Goal: Task Accomplishment & Management: Use online tool/utility

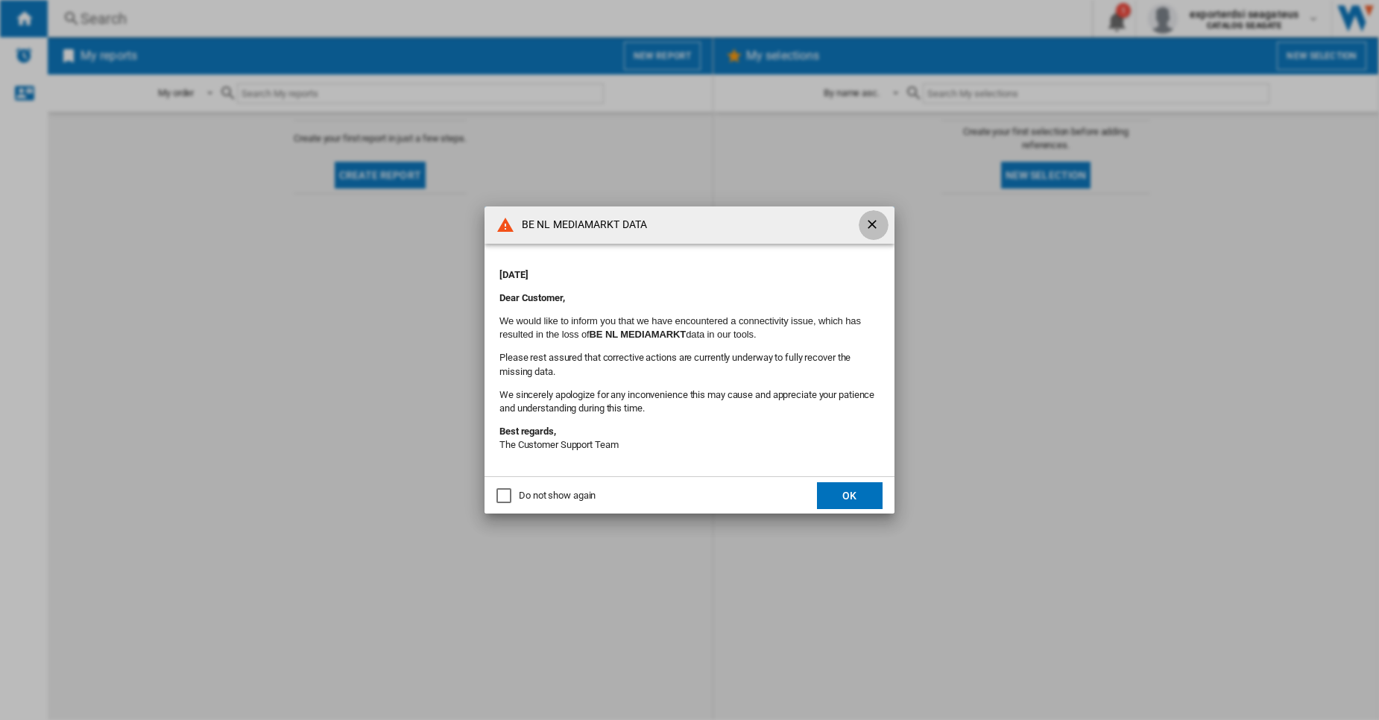
click at [872, 227] on ng-md-icon "getI18NText('BUTTONS.CLOSE_DIALOG')" at bounding box center [874, 226] width 18 height 18
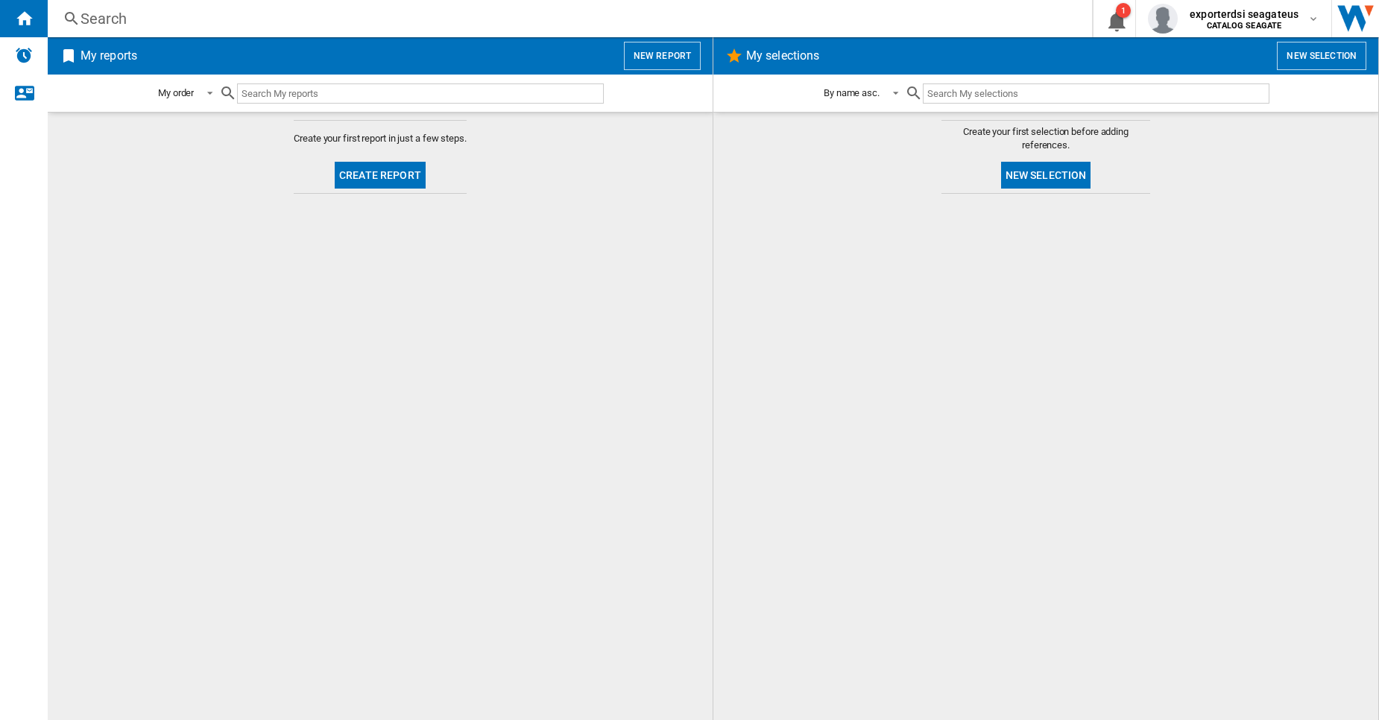
click at [667, 64] on button "New report" at bounding box center [662, 56] width 77 height 28
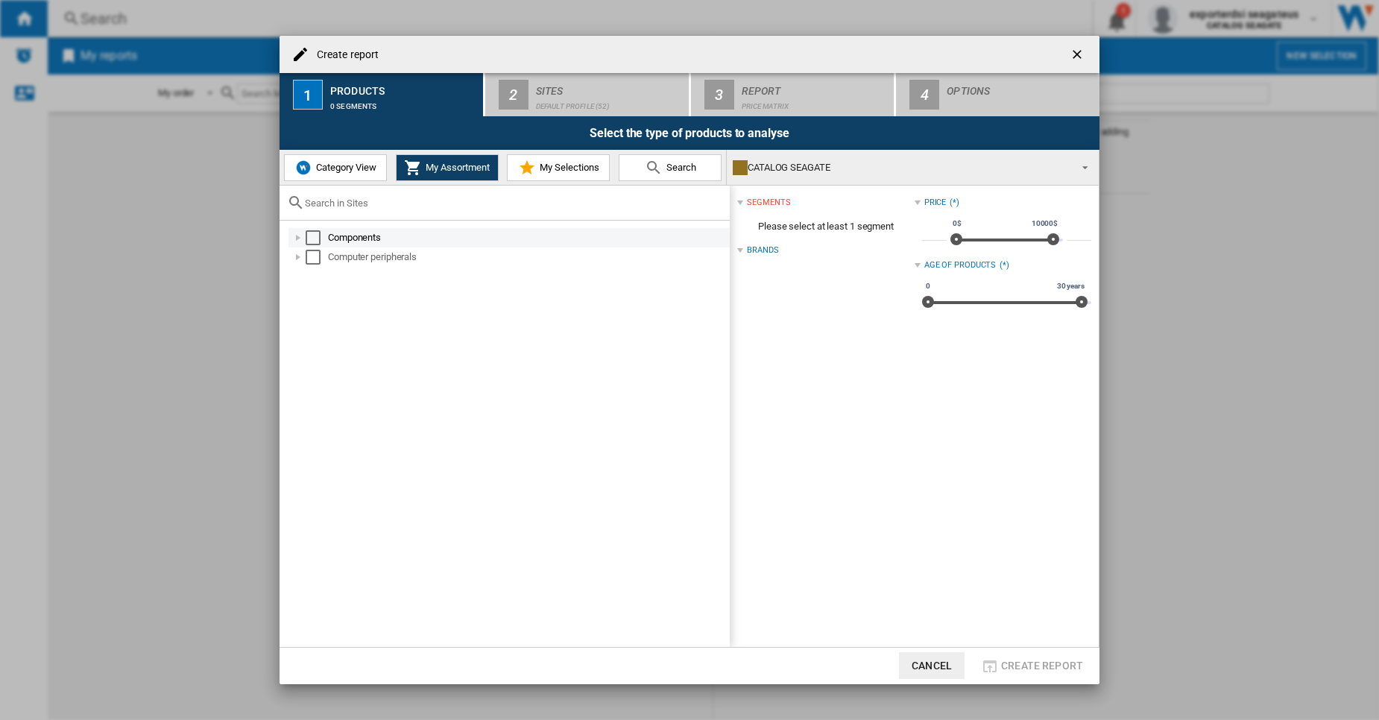
click at [312, 237] on div "Select" at bounding box center [313, 237] width 15 height 15
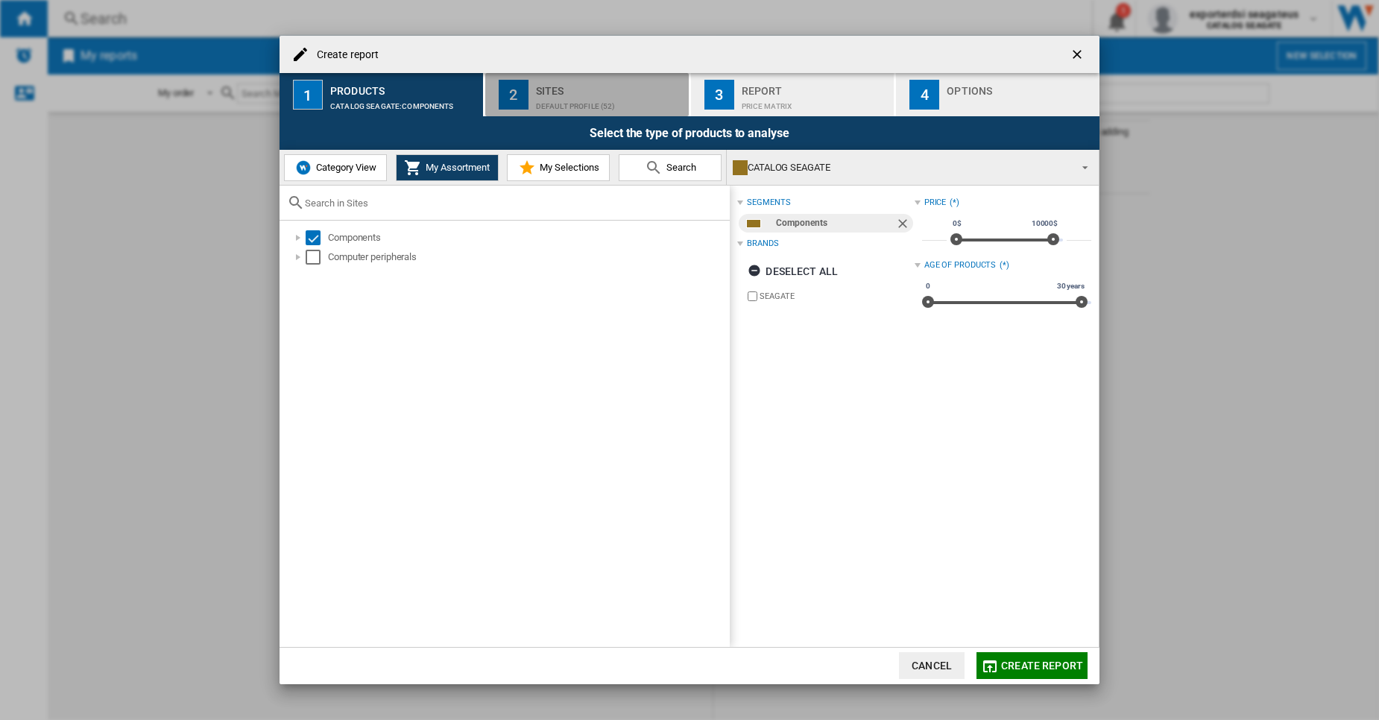
click at [602, 113] on button "2 Sites Default profile (52)" at bounding box center [587, 94] width 205 height 43
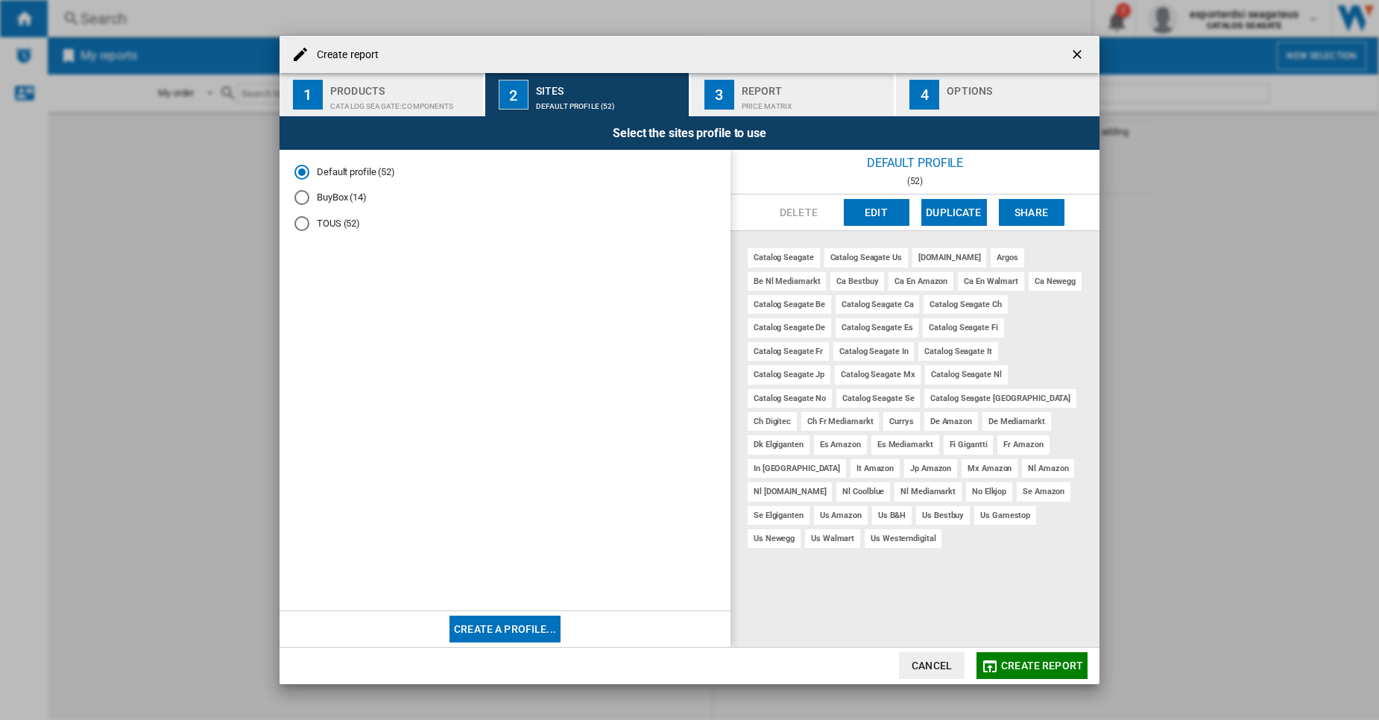
click at [527, 634] on button "Create a profile..." at bounding box center [505, 629] width 111 height 27
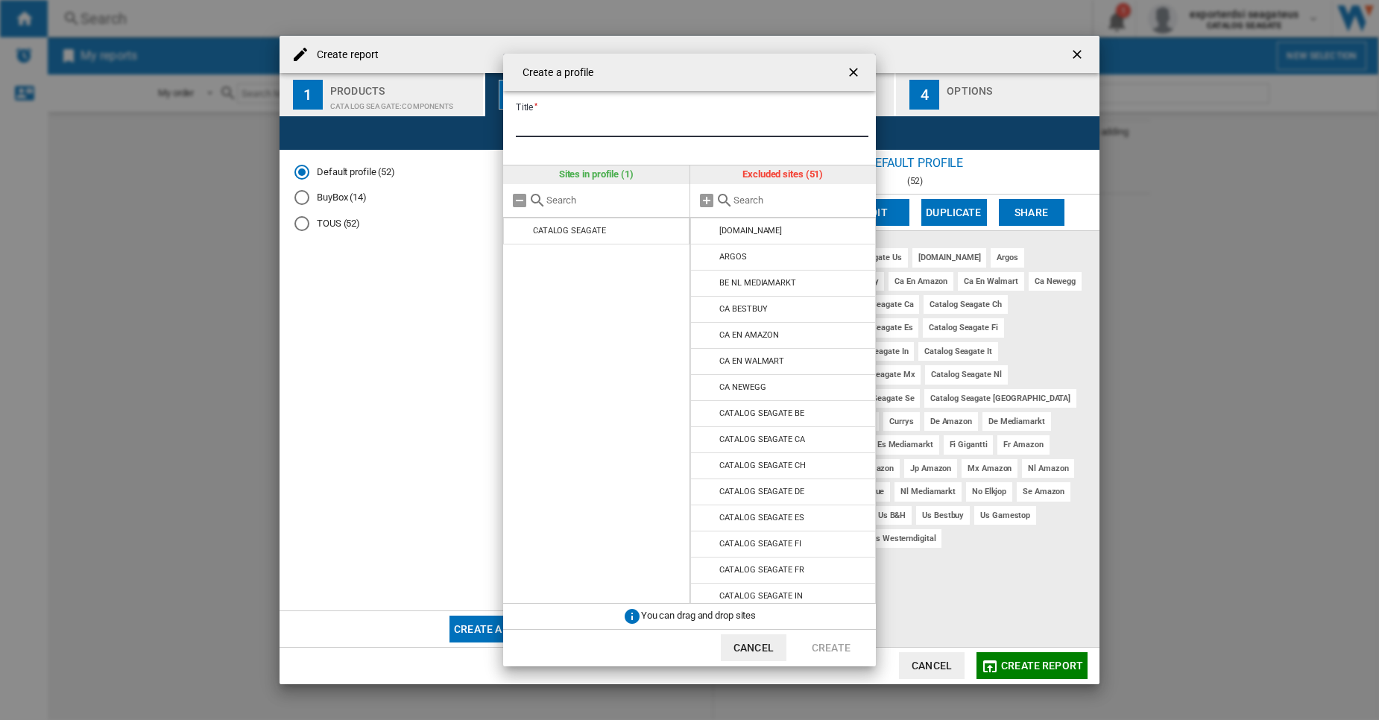
click at [601, 127] on input "Title" at bounding box center [692, 126] width 353 height 22
type input "**"
click at [826, 654] on button "Create" at bounding box center [831, 647] width 66 height 27
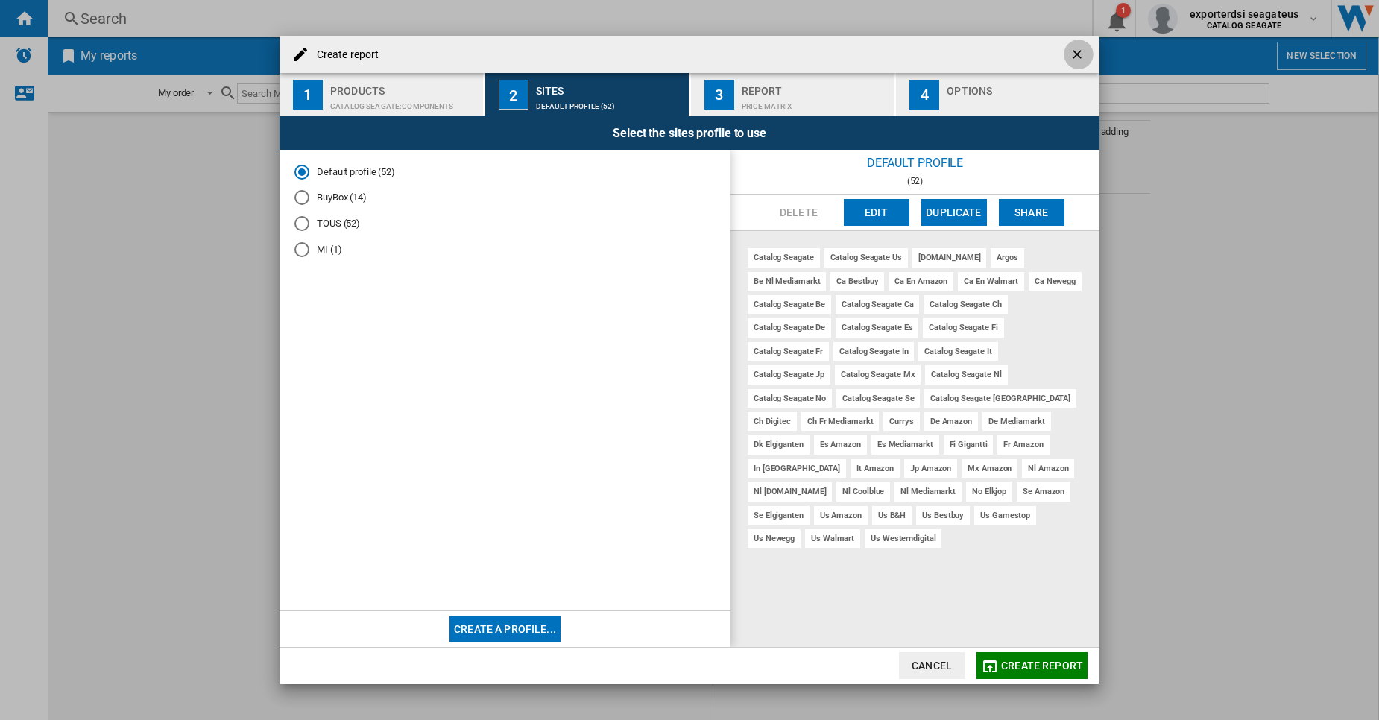
click at [1084, 59] on ng-md-icon "getI18NText('BUTTONS.CLOSE_DIALOG')" at bounding box center [1079, 56] width 18 height 18
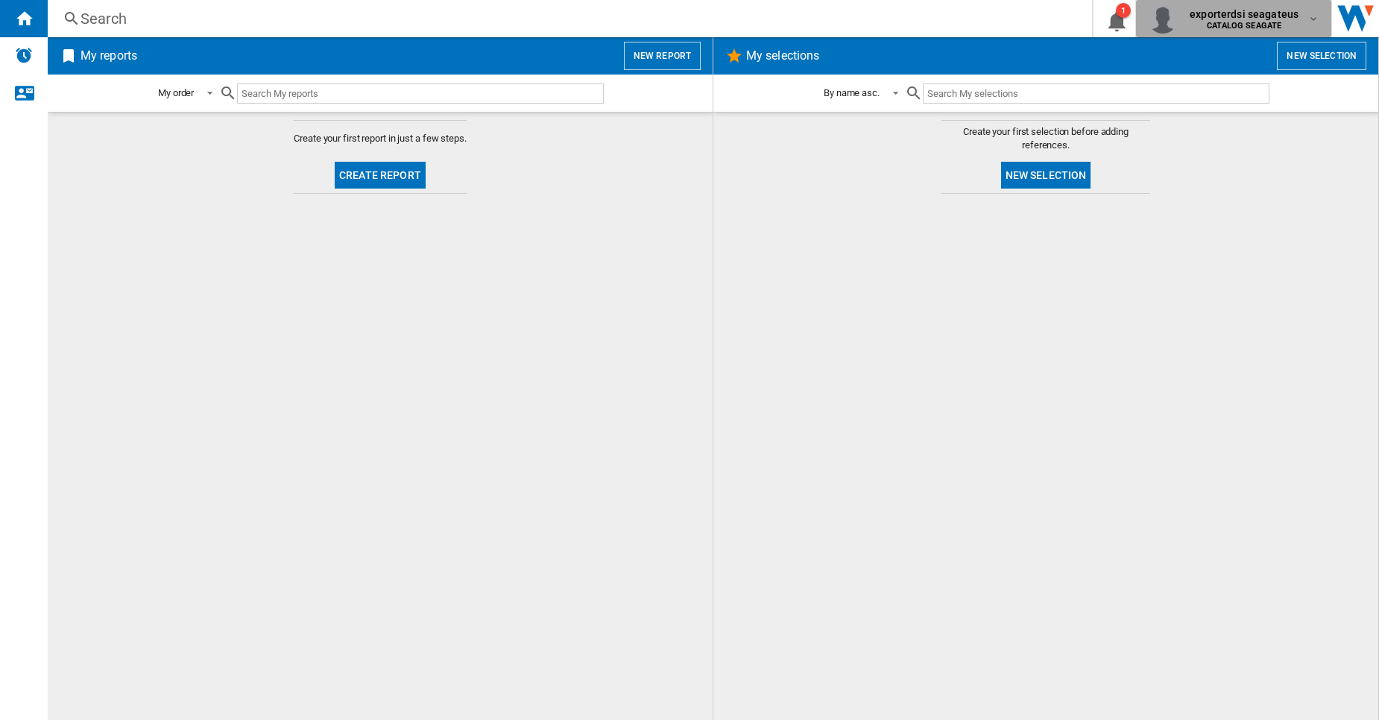
click at [1272, 33] on div "exporterdsi seagateus CATALOG [GEOGRAPHIC_DATA]" at bounding box center [1233, 19] width 171 height 30
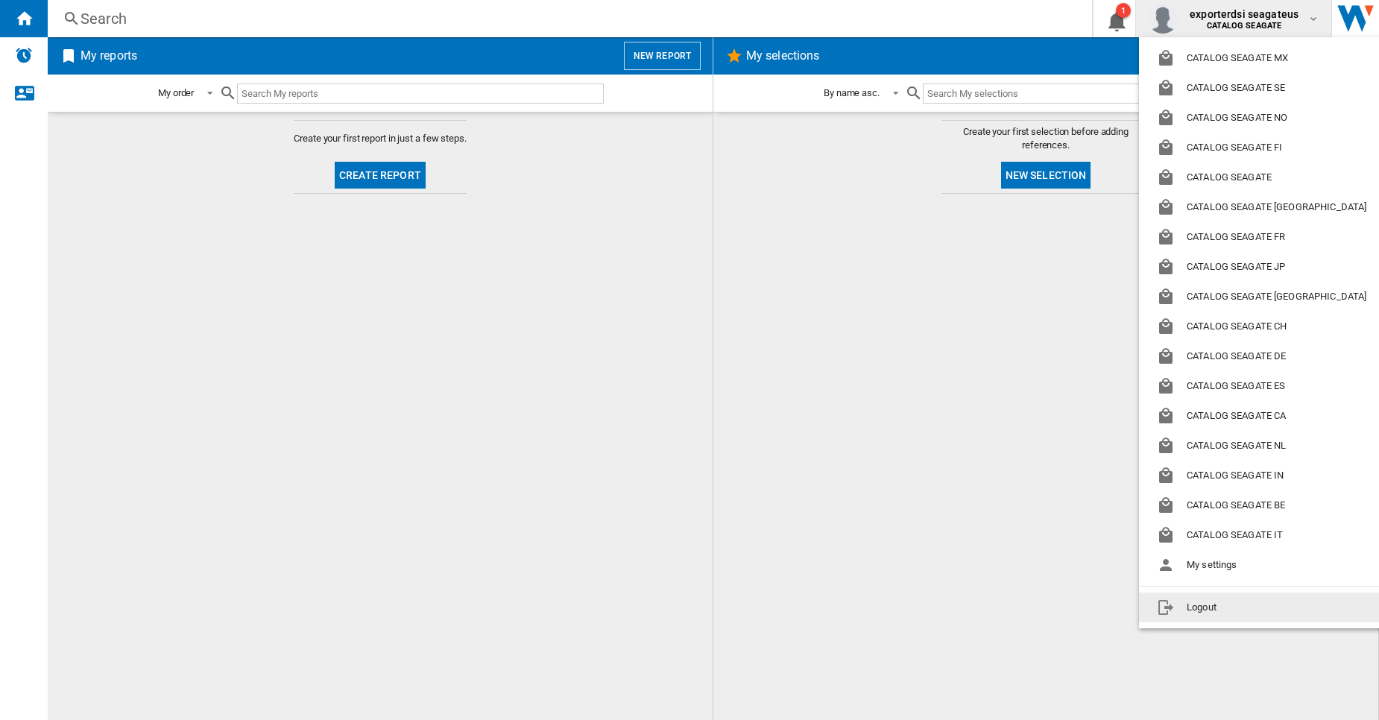
click at [1002, 43] on md-backdrop at bounding box center [689, 360] width 1379 height 720
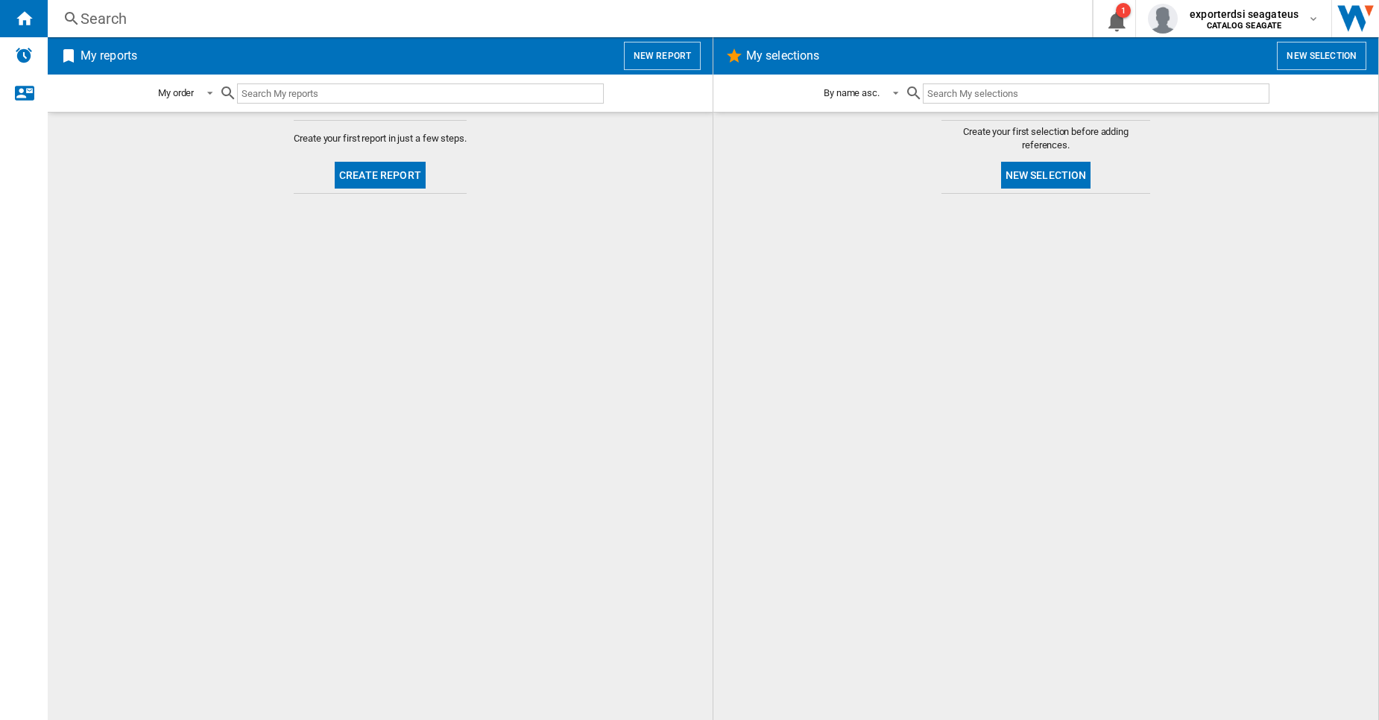
click at [1002, 43] on span "My selections" at bounding box center [1006, 56] width 526 height 28
click at [1198, 12] on span "exporterdsi seagateus" at bounding box center [1244, 14] width 109 height 15
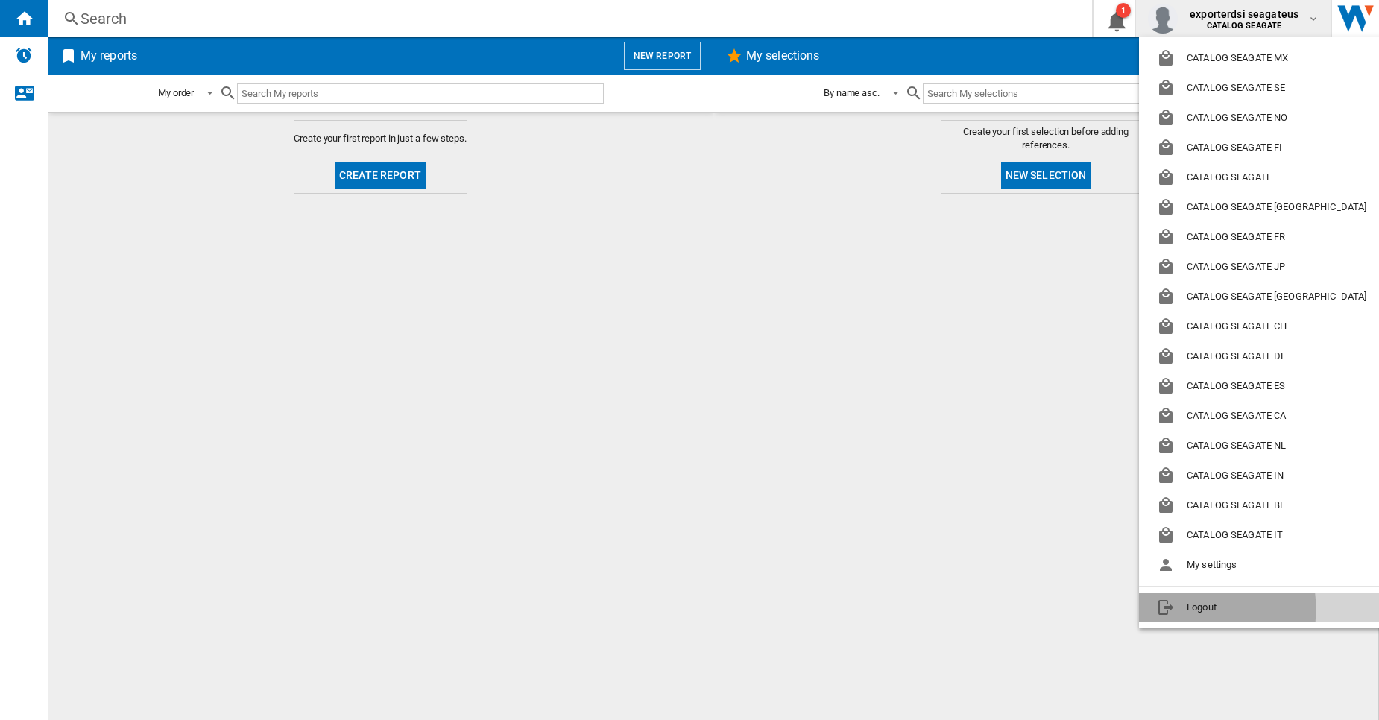
click at [1188, 609] on button "Logout" at bounding box center [1264, 608] width 251 height 30
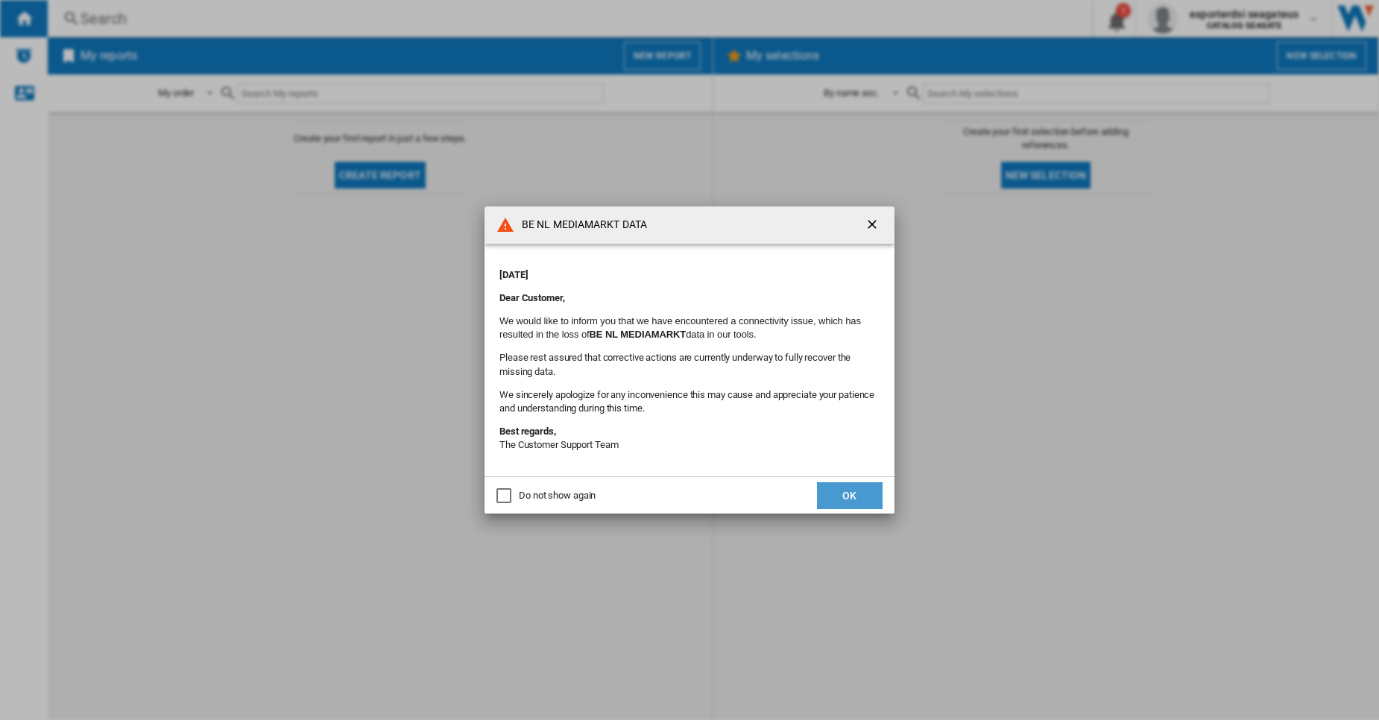
click at [866, 494] on button "OK" at bounding box center [850, 495] width 66 height 27
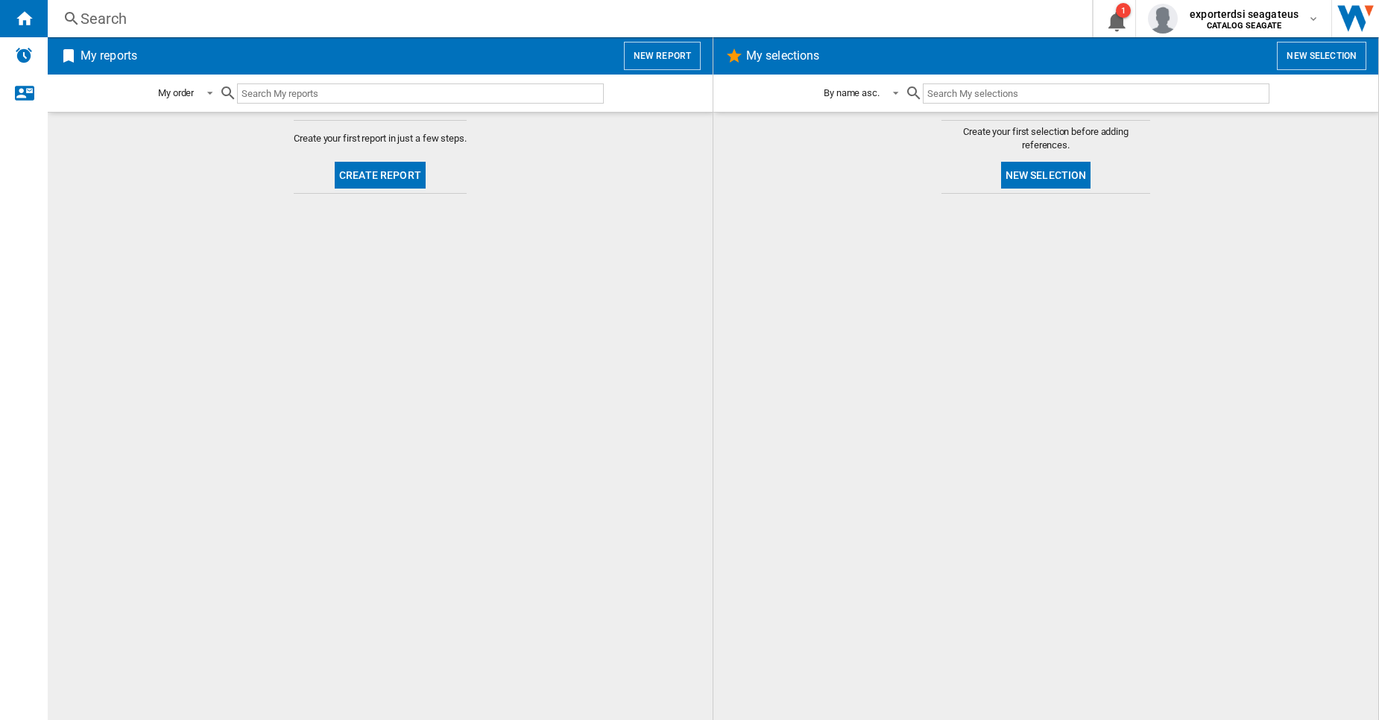
click at [682, 54] on button "New report" at bounding box center [662, 56] width 77 height 28
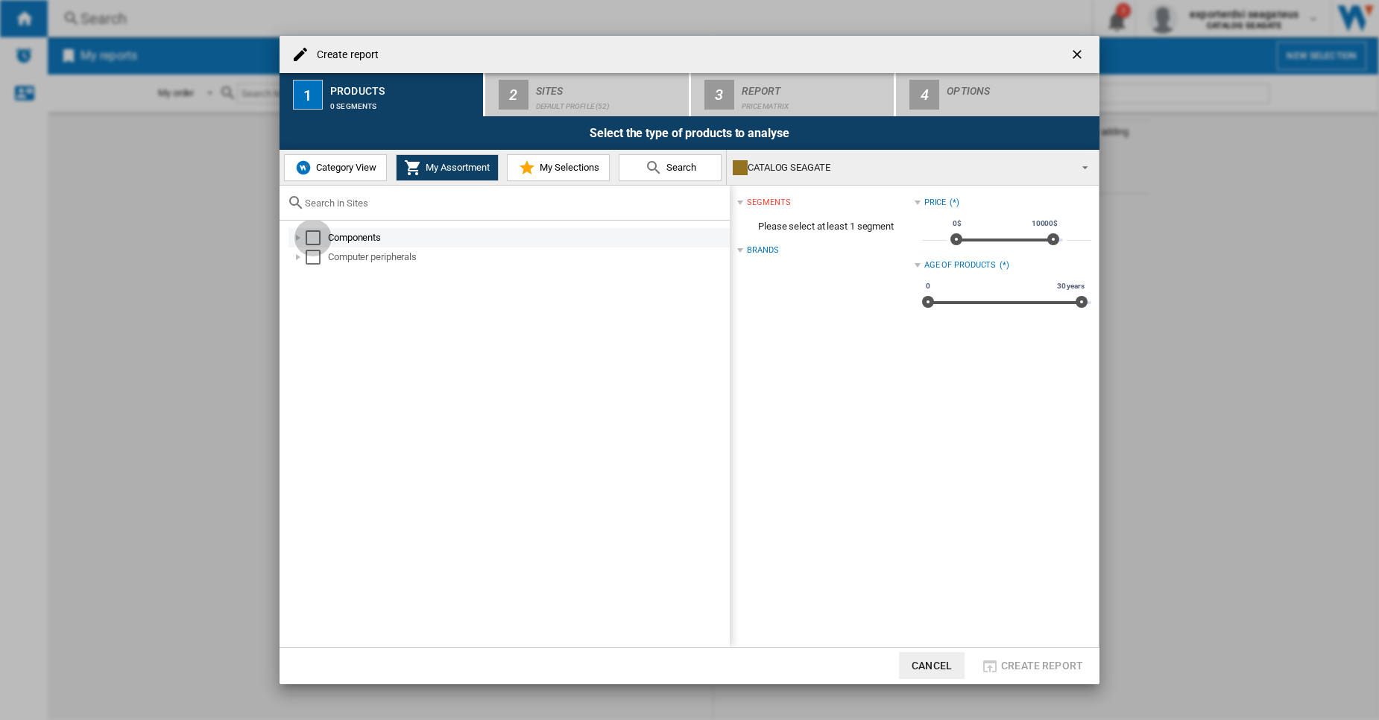
click at [312, 236] on div "Select" at bounding box center [313, 237] width 15 height 15
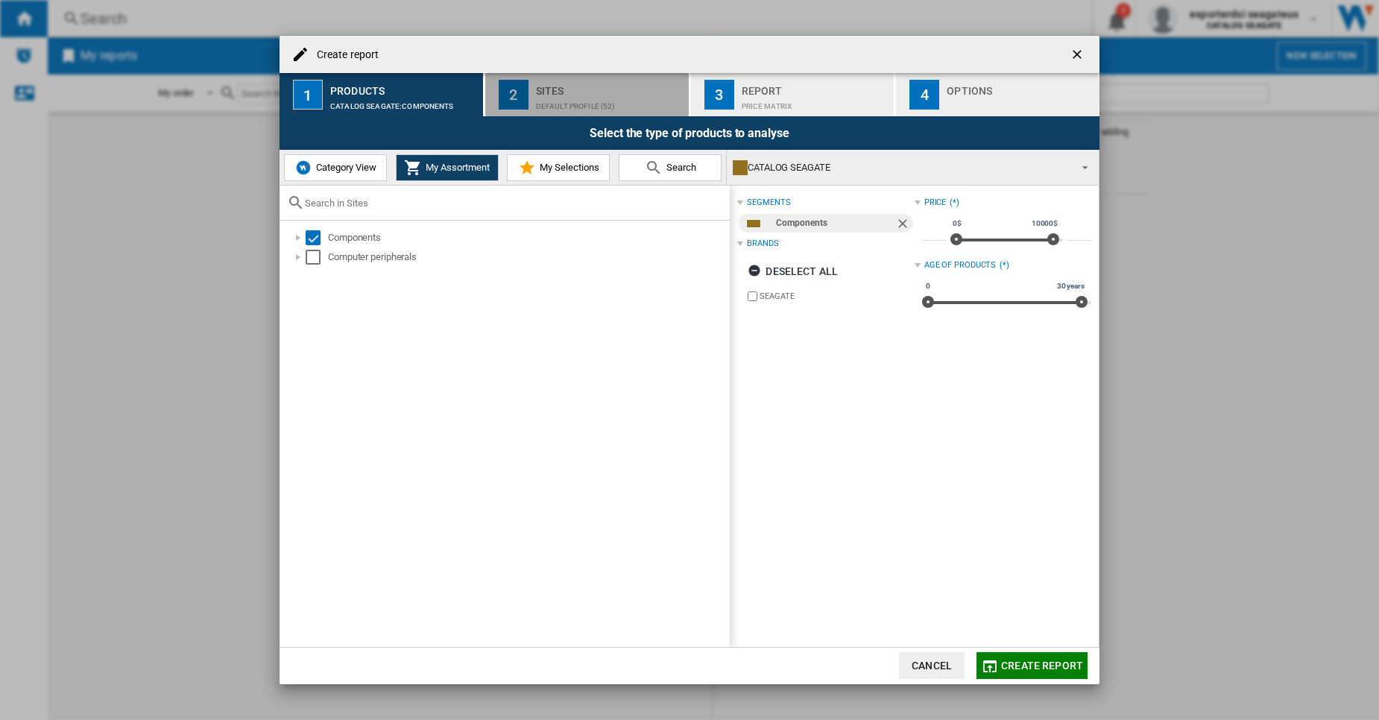
click at [549, 99] on div "Default profile (52)" at bounding box center [609, 103] width 147 height 16
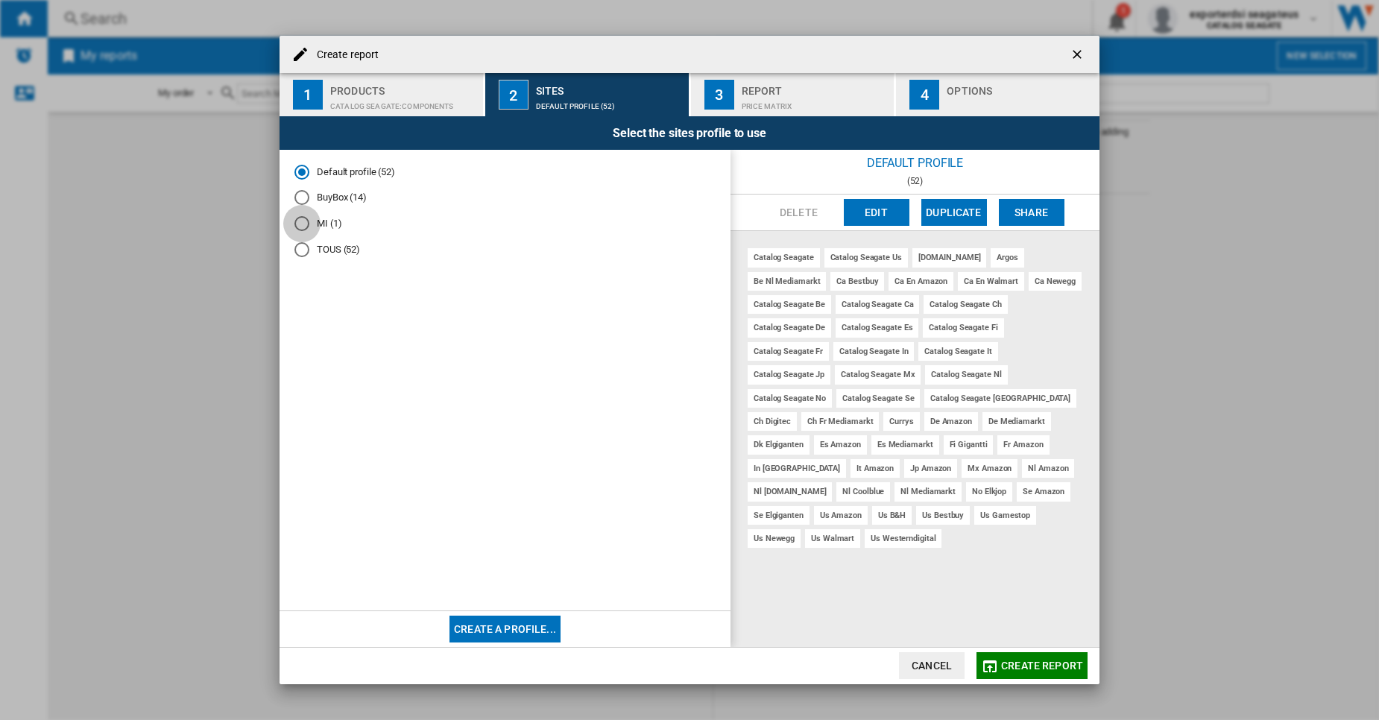
click at [297, 216] on div "MI (1)" at bounding box center [301, 223] width 15 height 15
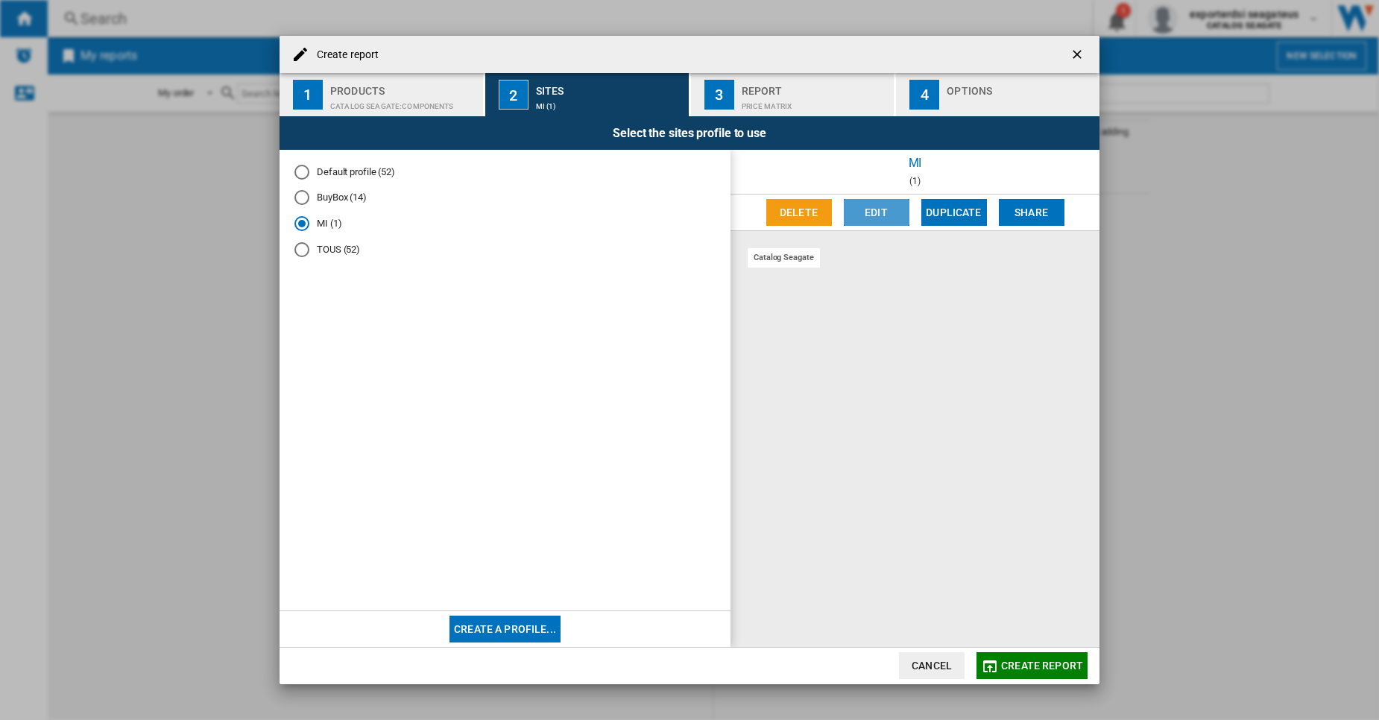
click at [878, 212] on button "Edit" at bounding box center [877, 212] width 66 height 27
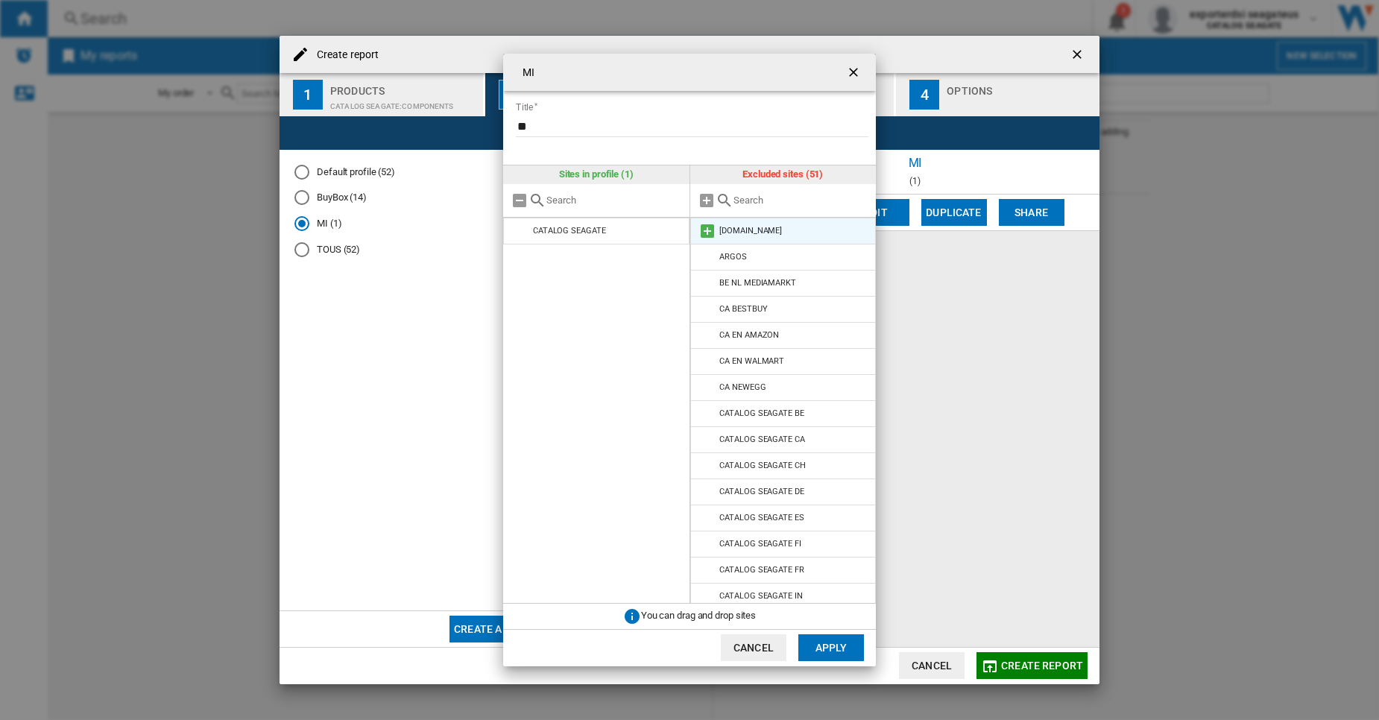
click at [709, 224] on md-icon at bounding box center [708, 231] width 18 height 18
click at [700, 232] on md-icon at bounding box center [708, 231] width 18 height 18
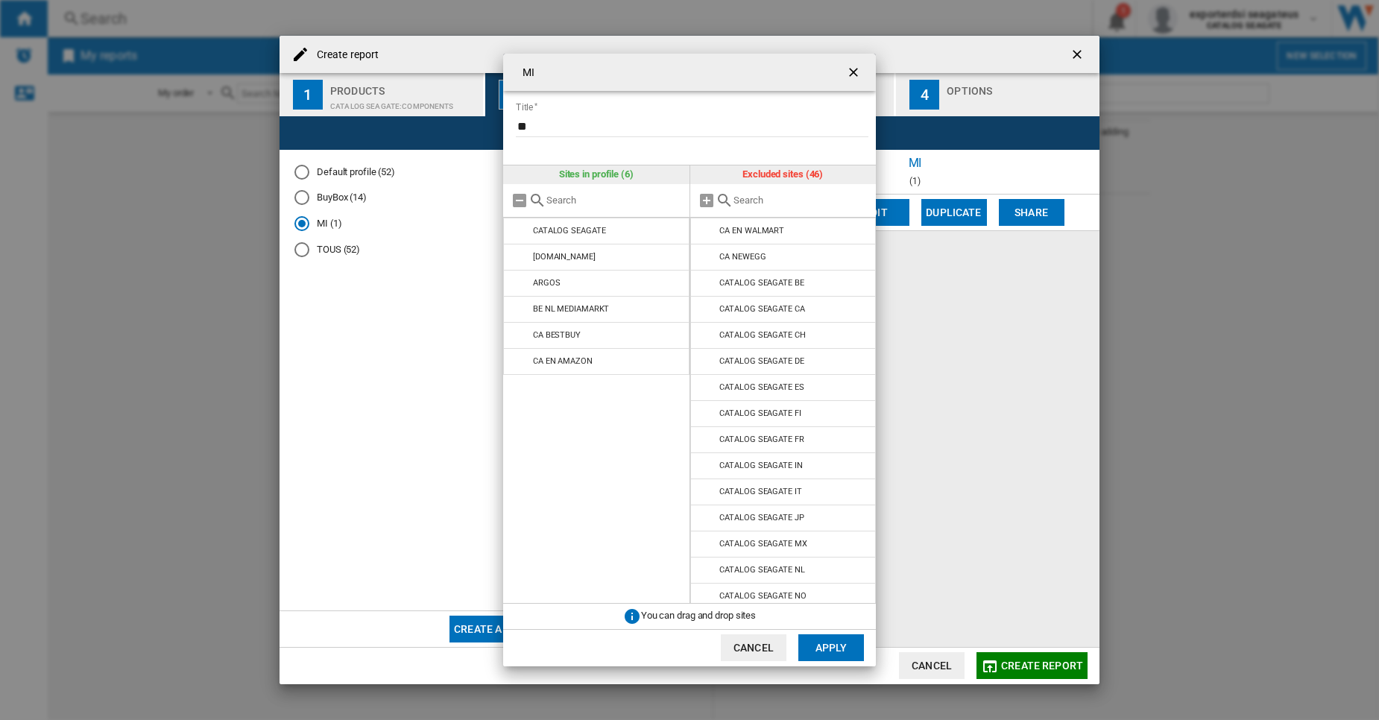
click at [700, 232] on md-icon at bounding box center [708, 231] width 18 height 18
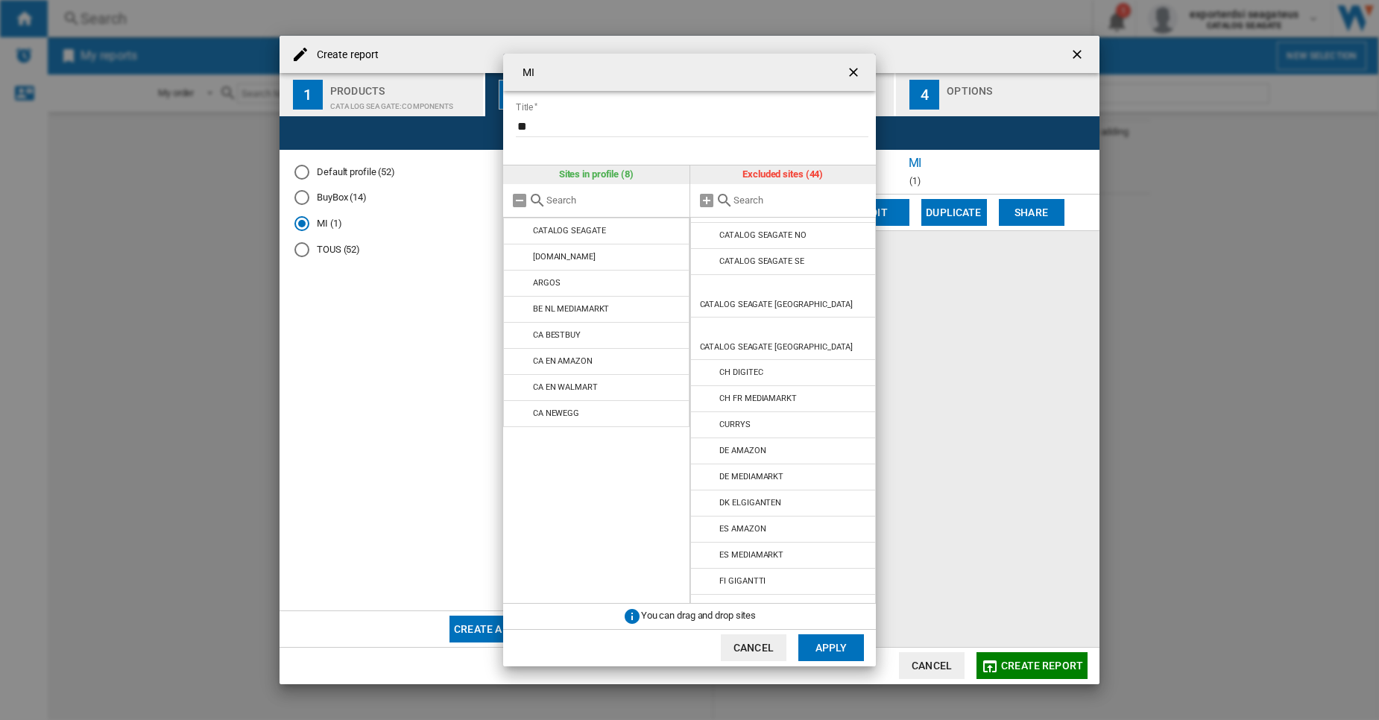
scroll to position [318, 0]
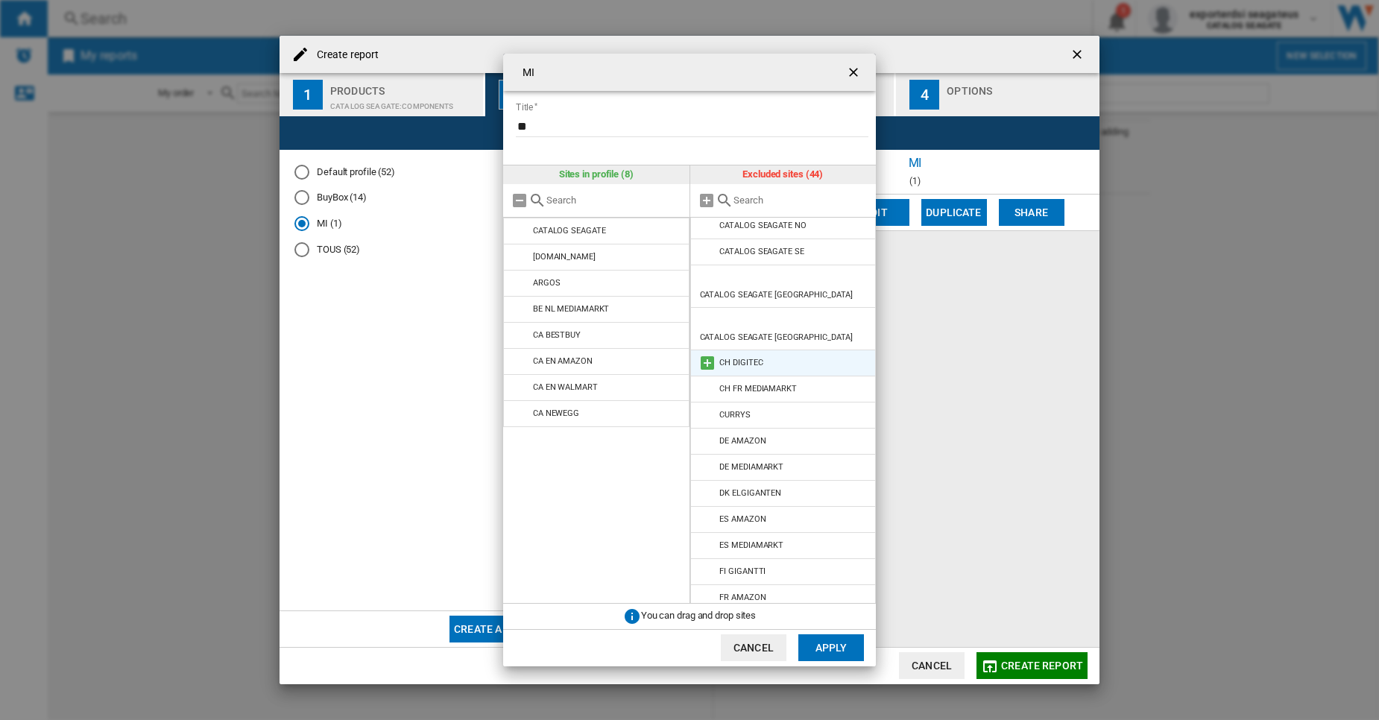
click at [713, 354] on md-icon at bounding box center [708, 363] width 18 height 18
click at [709, 354] on md-icon at bounding box center [708, 363] width 18 height 18
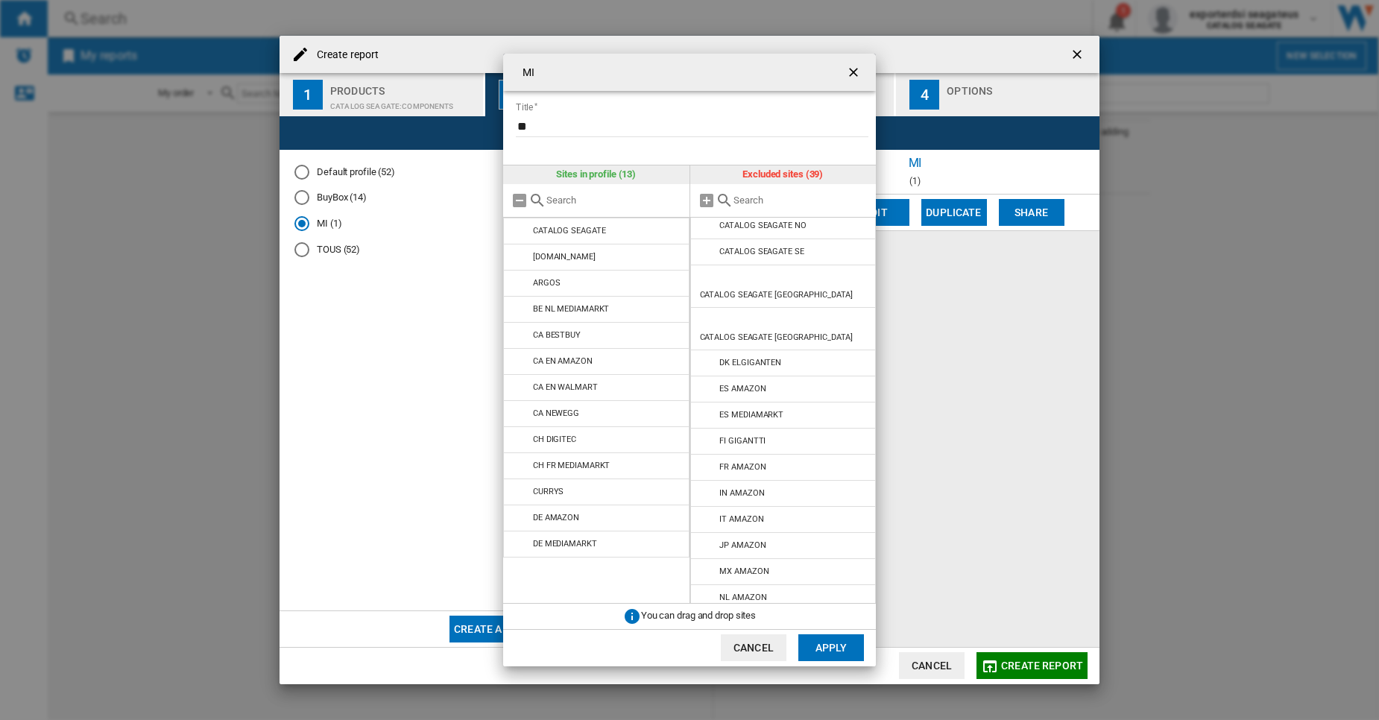
click at [709, 354] on md-icon at bounding box center [708, 363] width 18 height 18
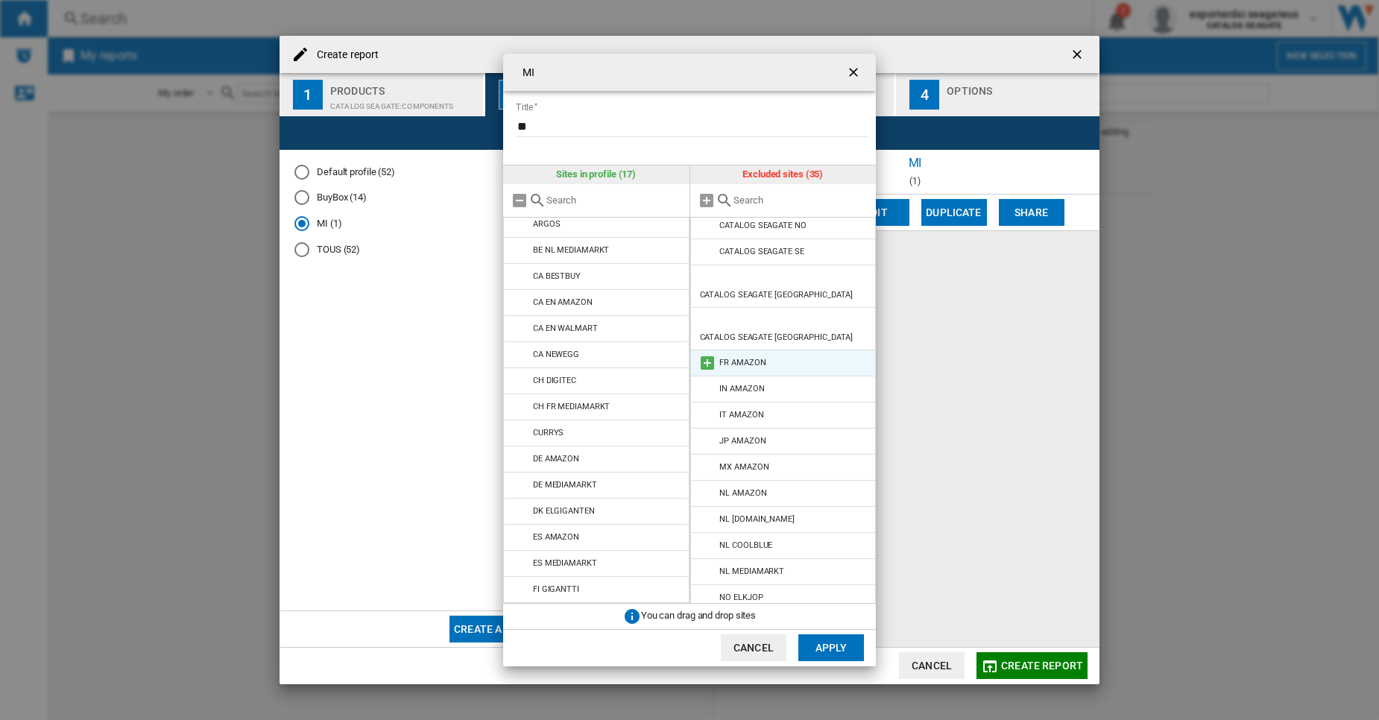
click at [711, 354] on md-icon at bounding box center [708, 363] width 18 height 18
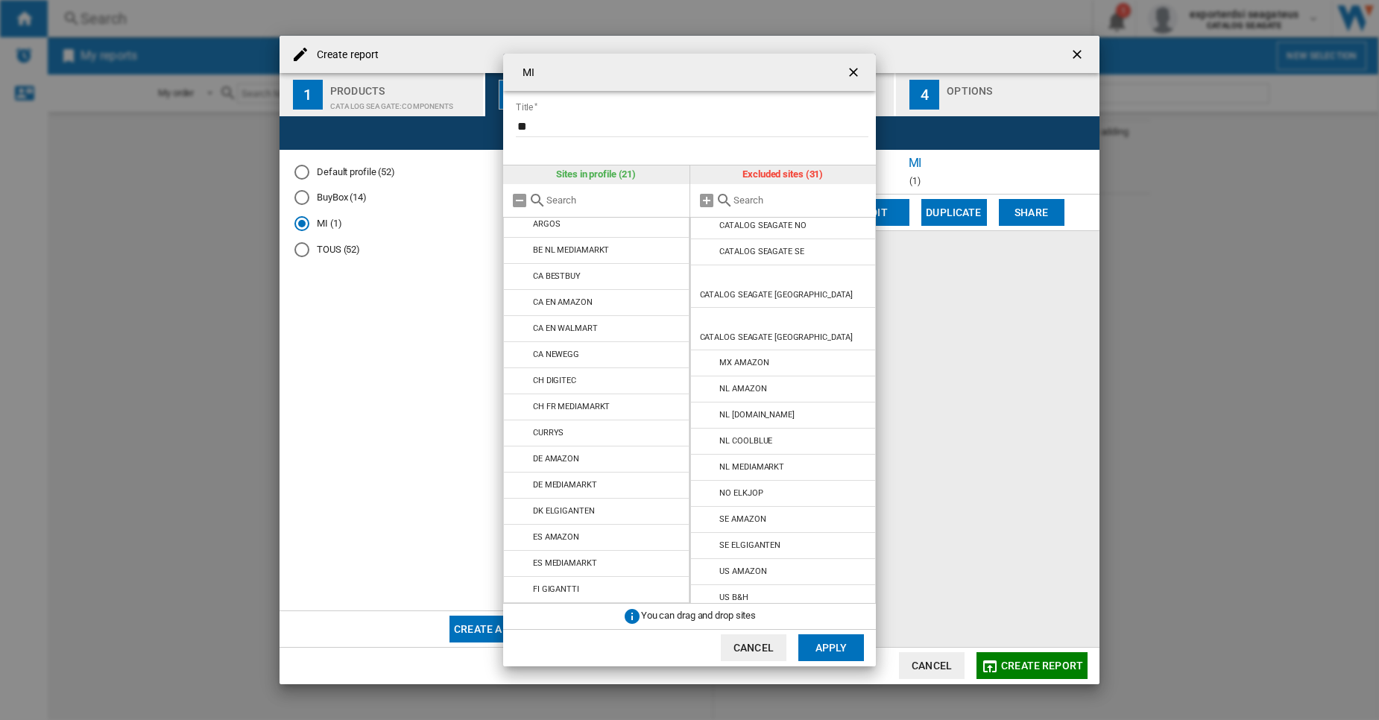
click at [711, 354] on md-icon at bounding box center [708, 363] width 18 height 18
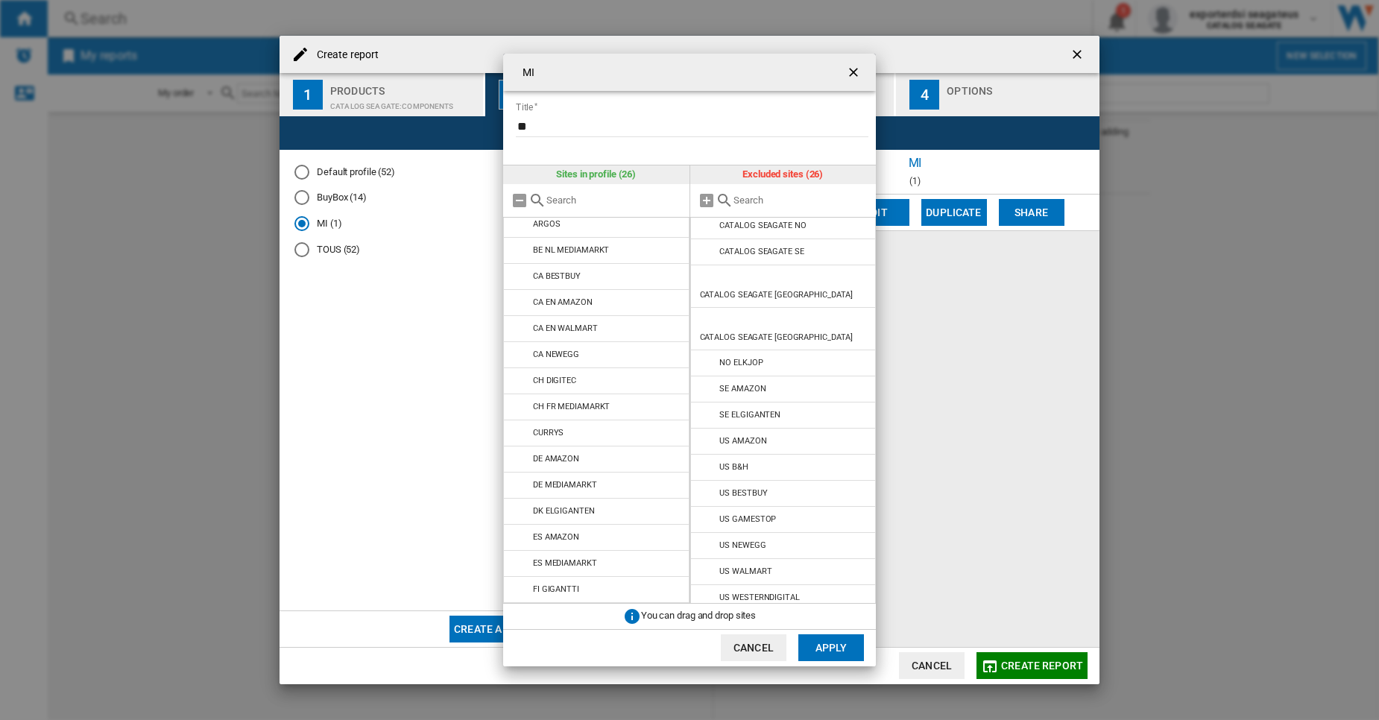
scroll to position [294, 0]
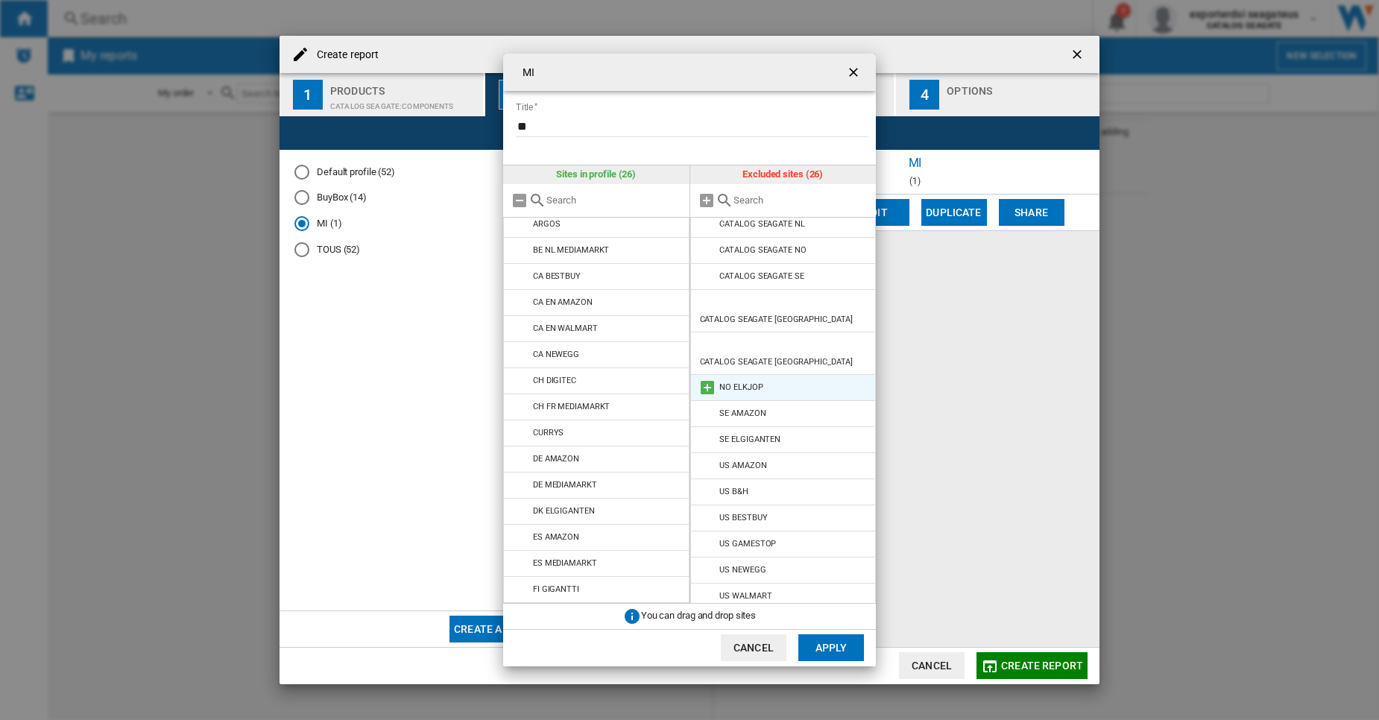
click at [705, 379] on md-icon at bounding box center [708, 388] width 18 height 18
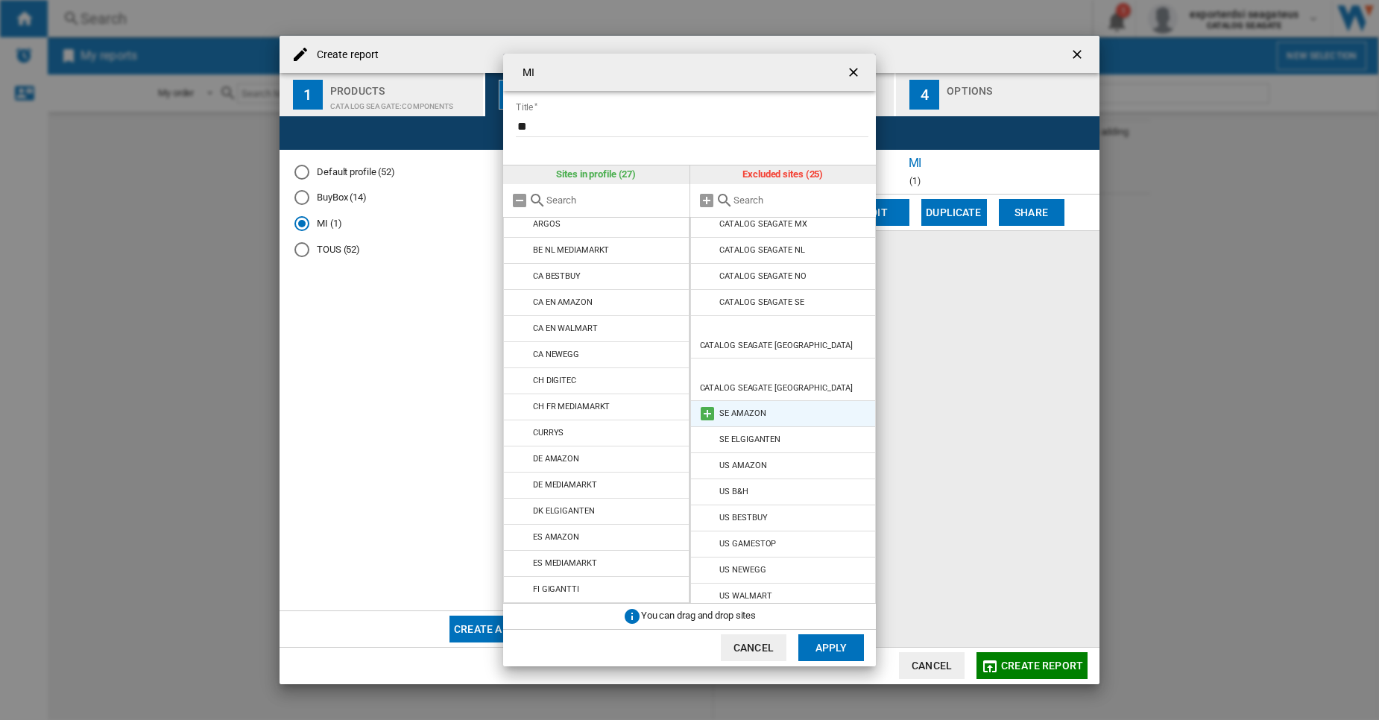
click at [699, 405] on md-icon at bounding box center [708, 414] width 18 height 18
click at [708, 431] on md-icon at bounding box center [708, 440] width 18 height 18
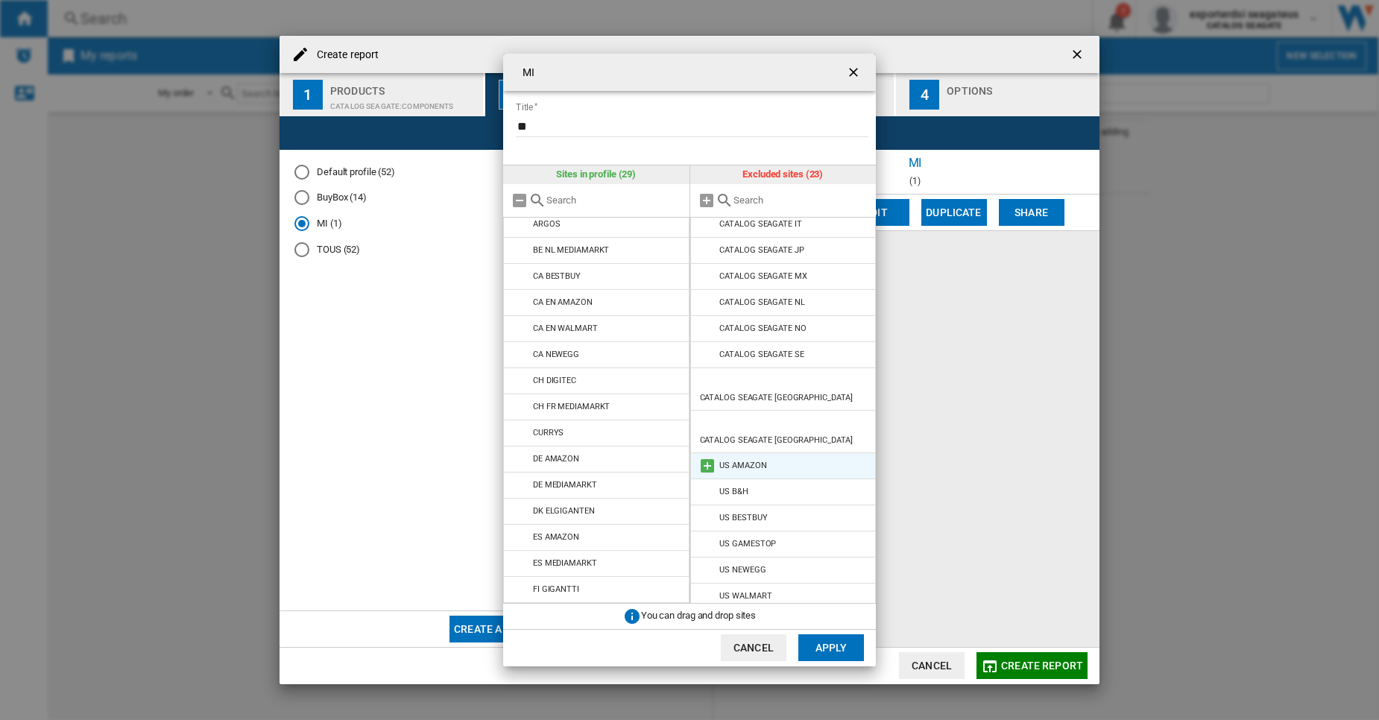
click at [704, 457] on md-icon at bounding box center [708, 466] width 18 height 18
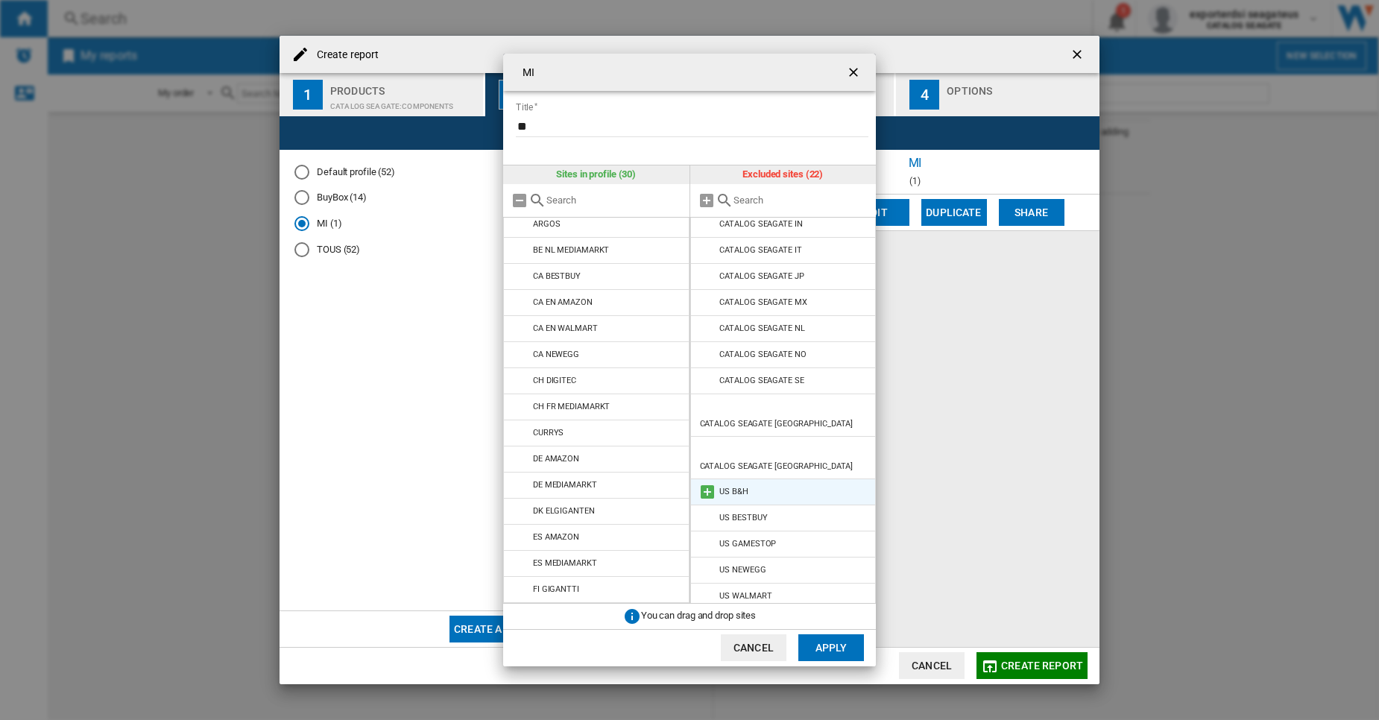
click at [709, 483] on md-icon at bounding box center [708, 492] width 18 height 18
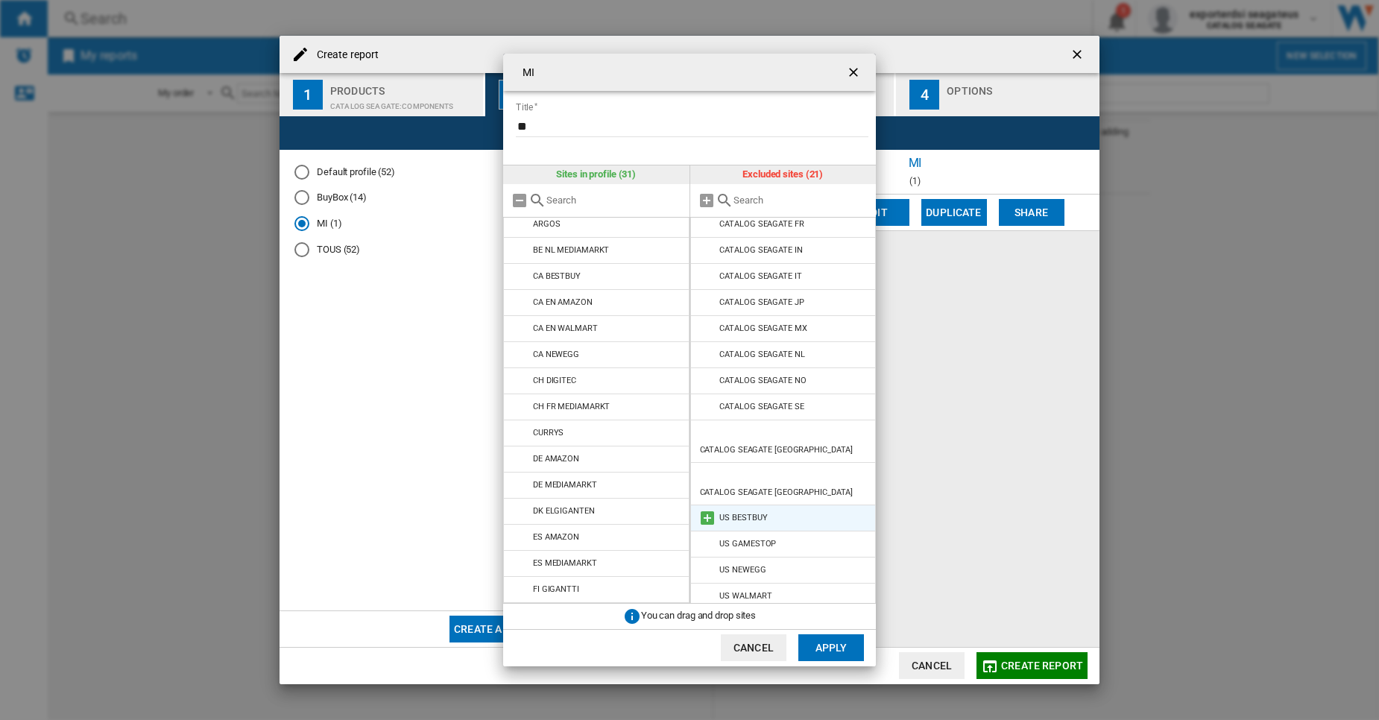
click at [705, 509] on md-icon at bounding box center [708, 518] width 18 height 18
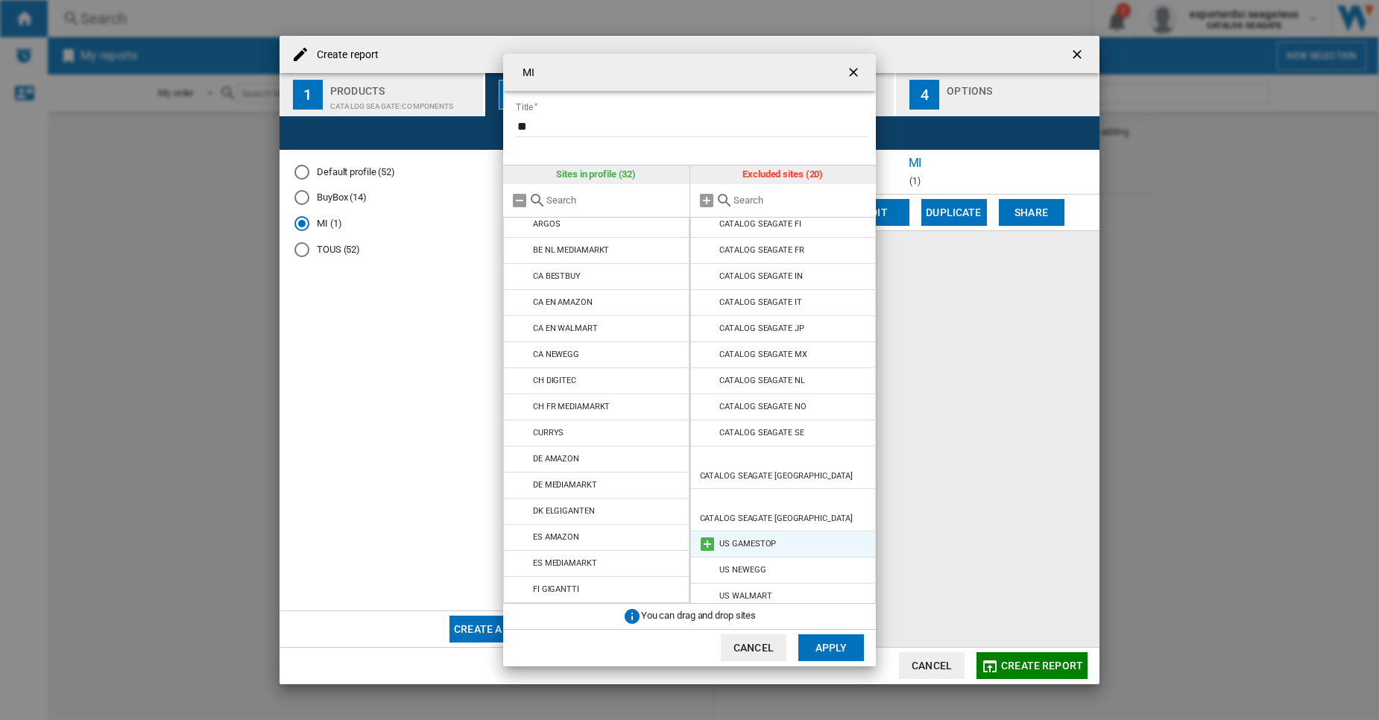
click at [708, 535] on md-icon at bounding box center [708, 544] width 18 height 18
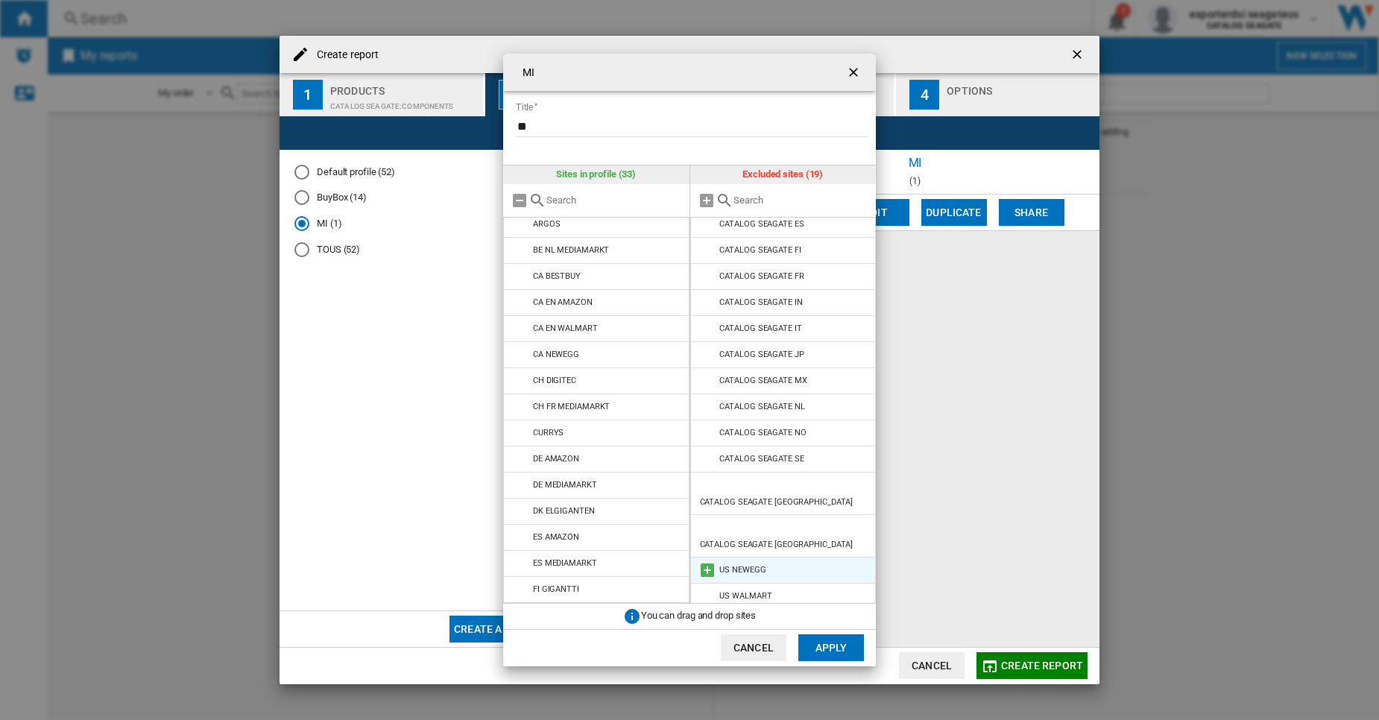
click at [708, 561] on md-icon at bounding box center [708, 570] width 18 height 18
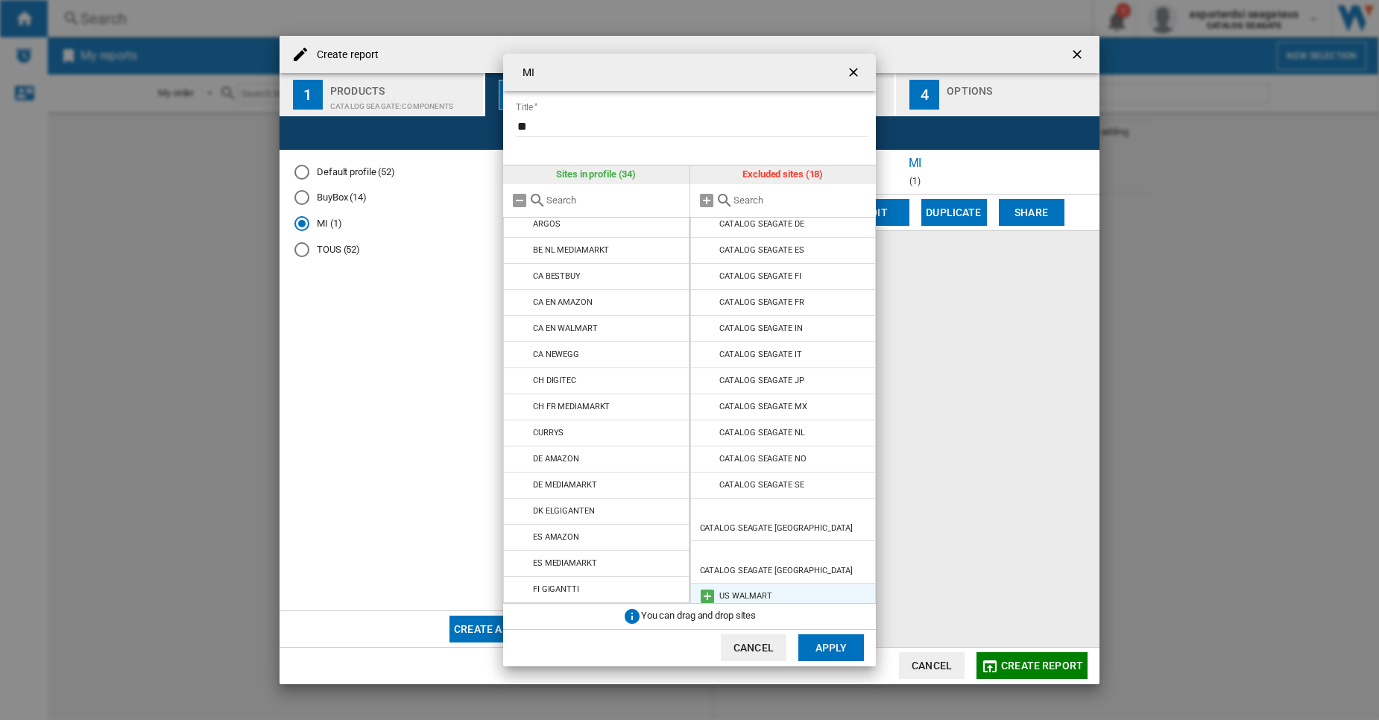
click at [706, 587] on md-icon at bounding box center [708, 596] width 18 height 18
click at [705, 614] on md-icon at bounding box center [708, 623] width 18 height 18
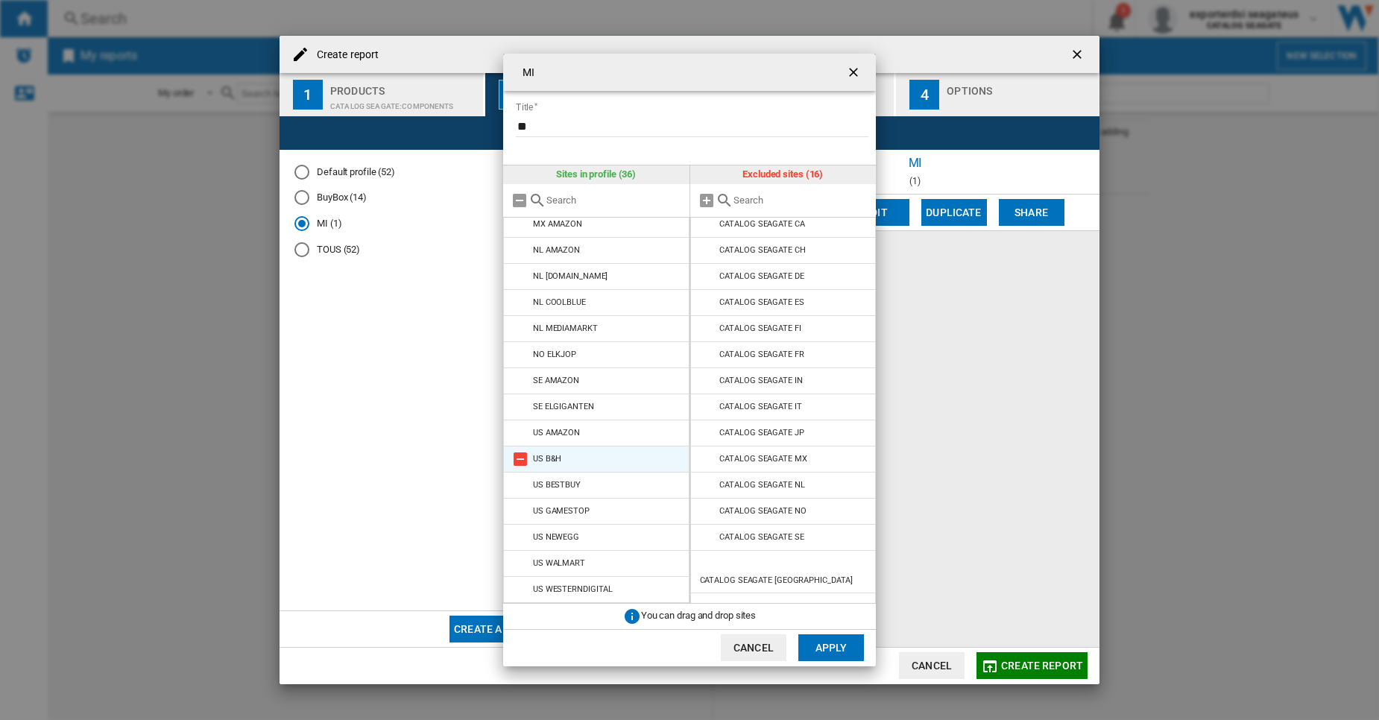
scroll to position [0, 0]
click at [834, 657] on button "Apply" at bounding box center [831, 647] width 66 height 27
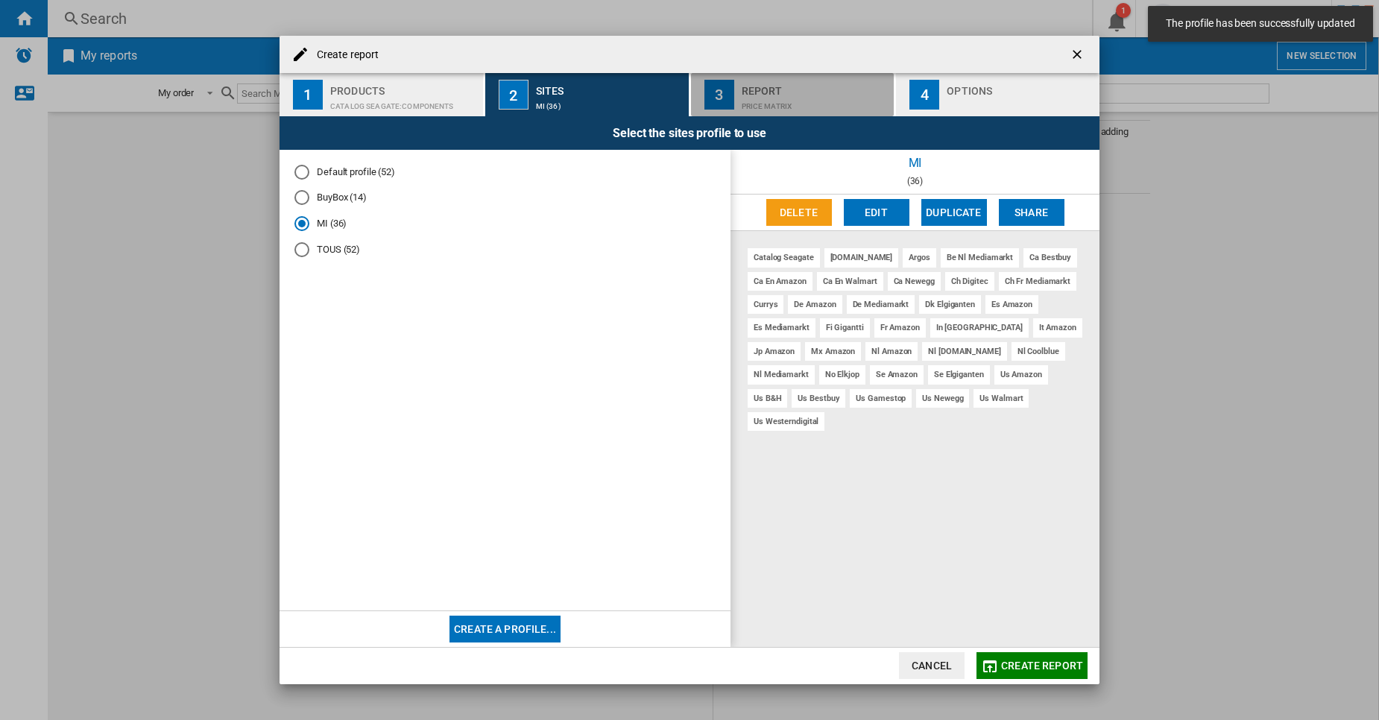
click at [831, 100] on div "Price Matrix" at bounding box center [815, 103] width 147 height 16
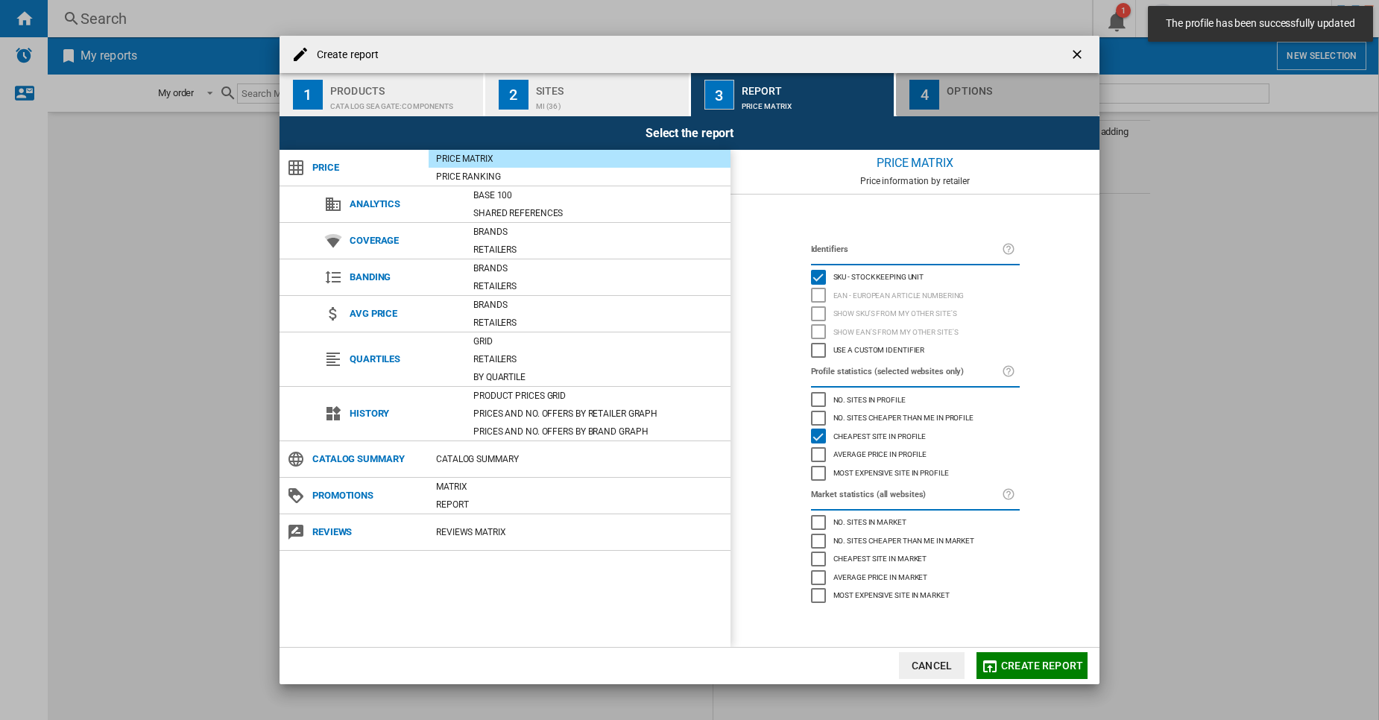
click at [952, 106] on div "button" at bounding box center [1020, 103] width 147 height 16
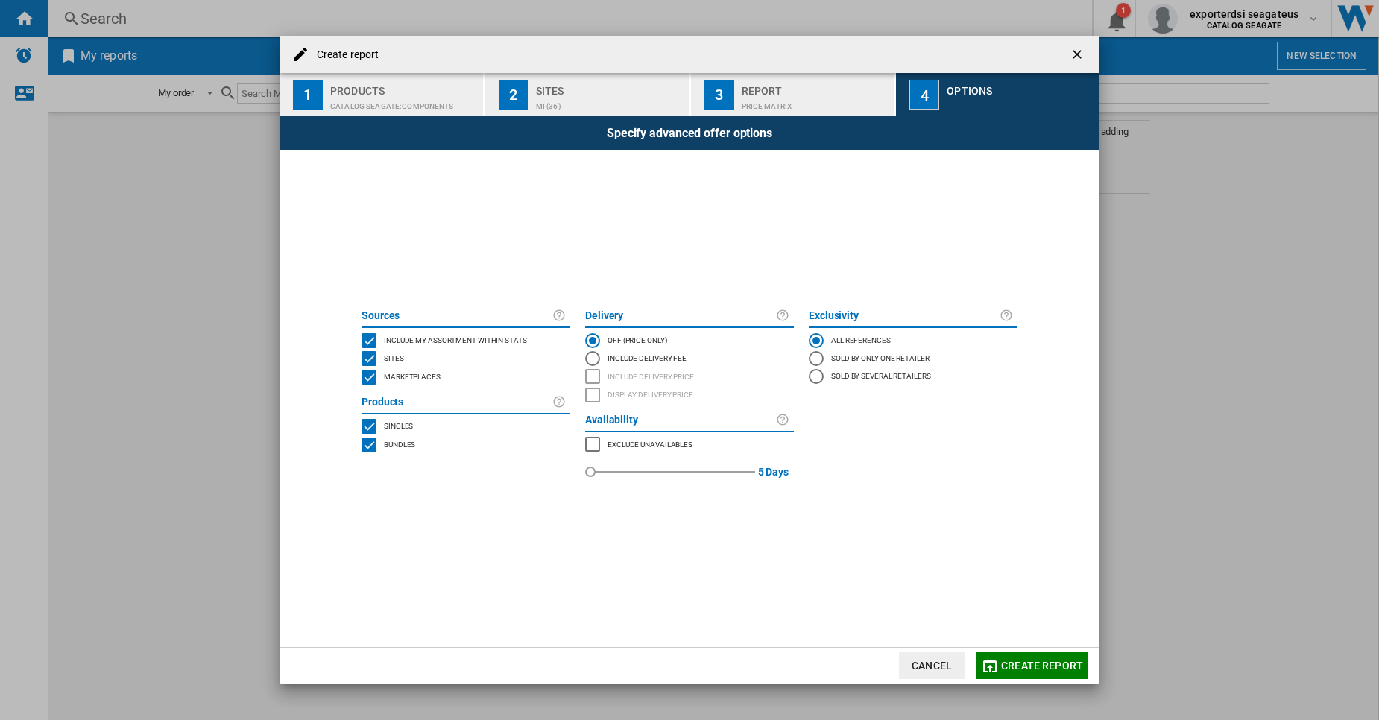
click at [1075, 57] on ng-md-icon "getI18NText('BUTTONS.CLOSE_DIALOG')" at bounding box center [1079, 56] width 18 height 18
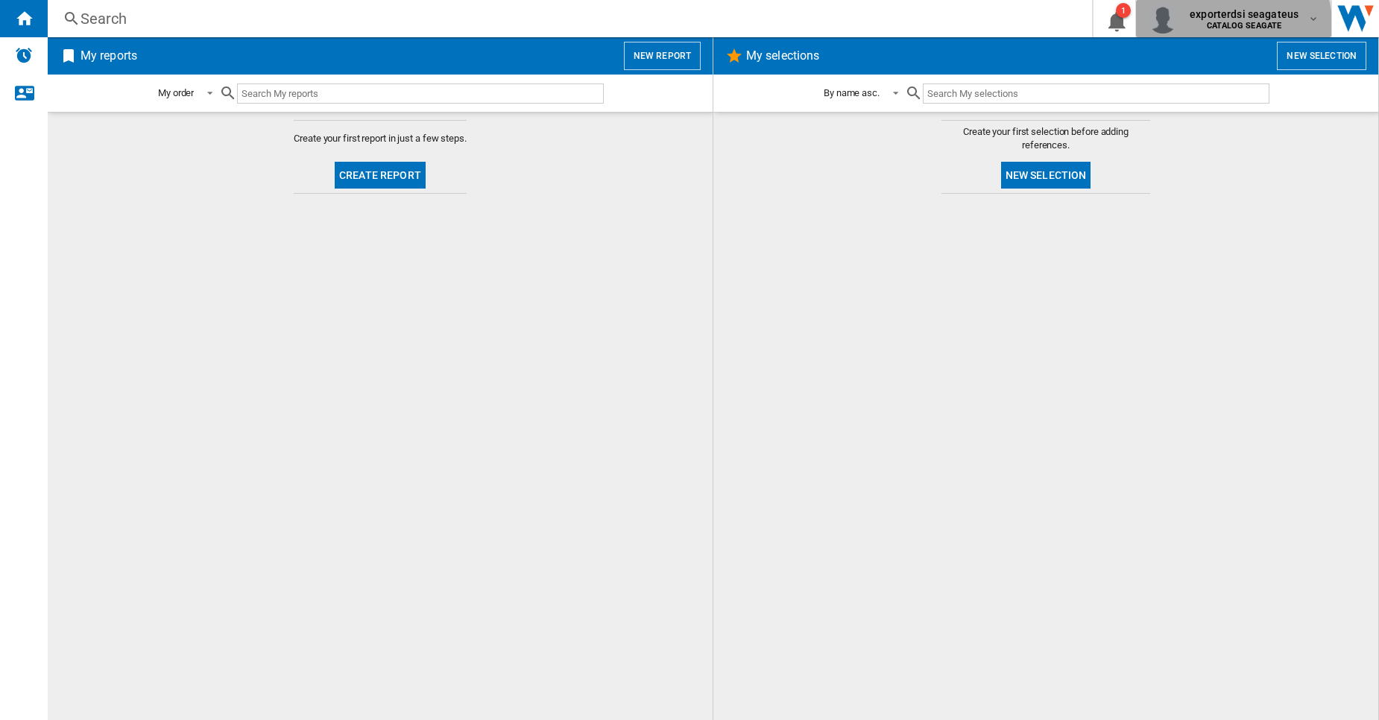
click at [1226, 26] on b "CATALOG SEAGATE" at bounding box center [1244, 26] width 75 height 10
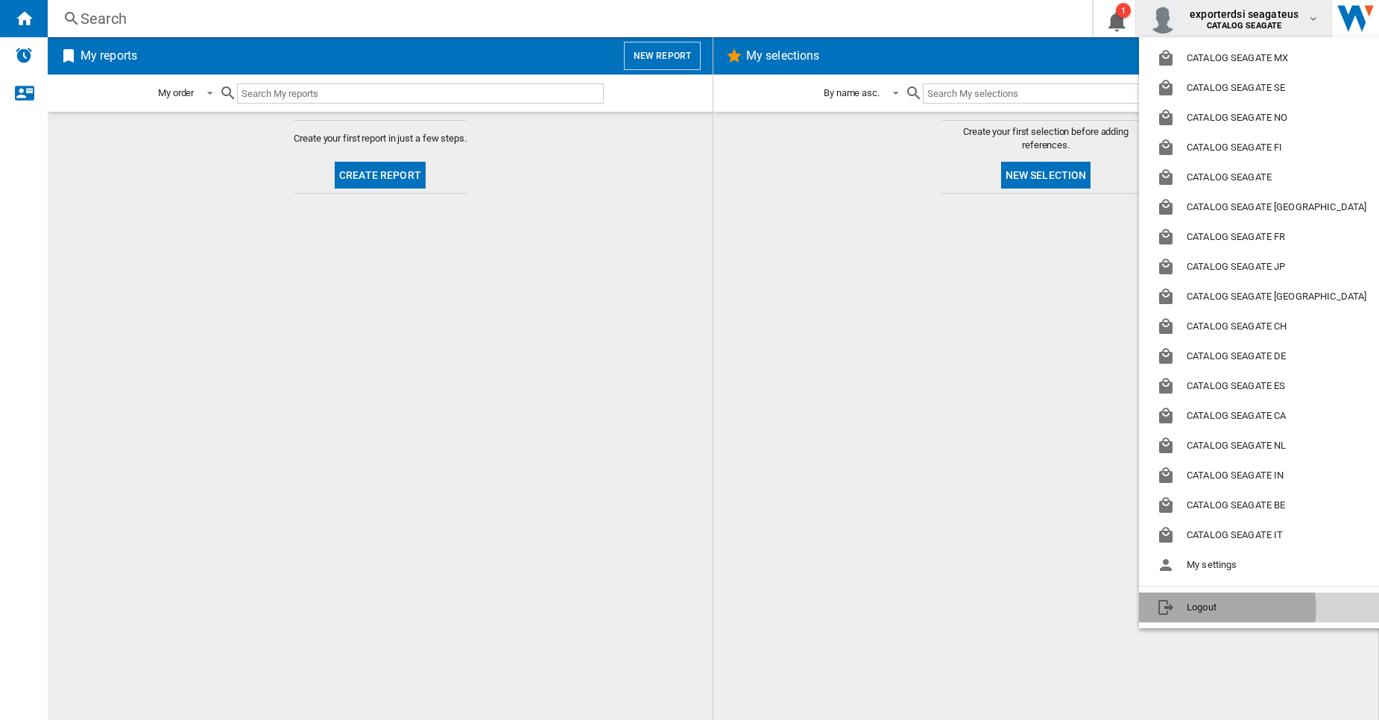
click at [1200, 608] on button "Logout" at bounding box center [1264, 608] width 251 height 30
